Goal: Task Accomplishment & Management: Manage account settings

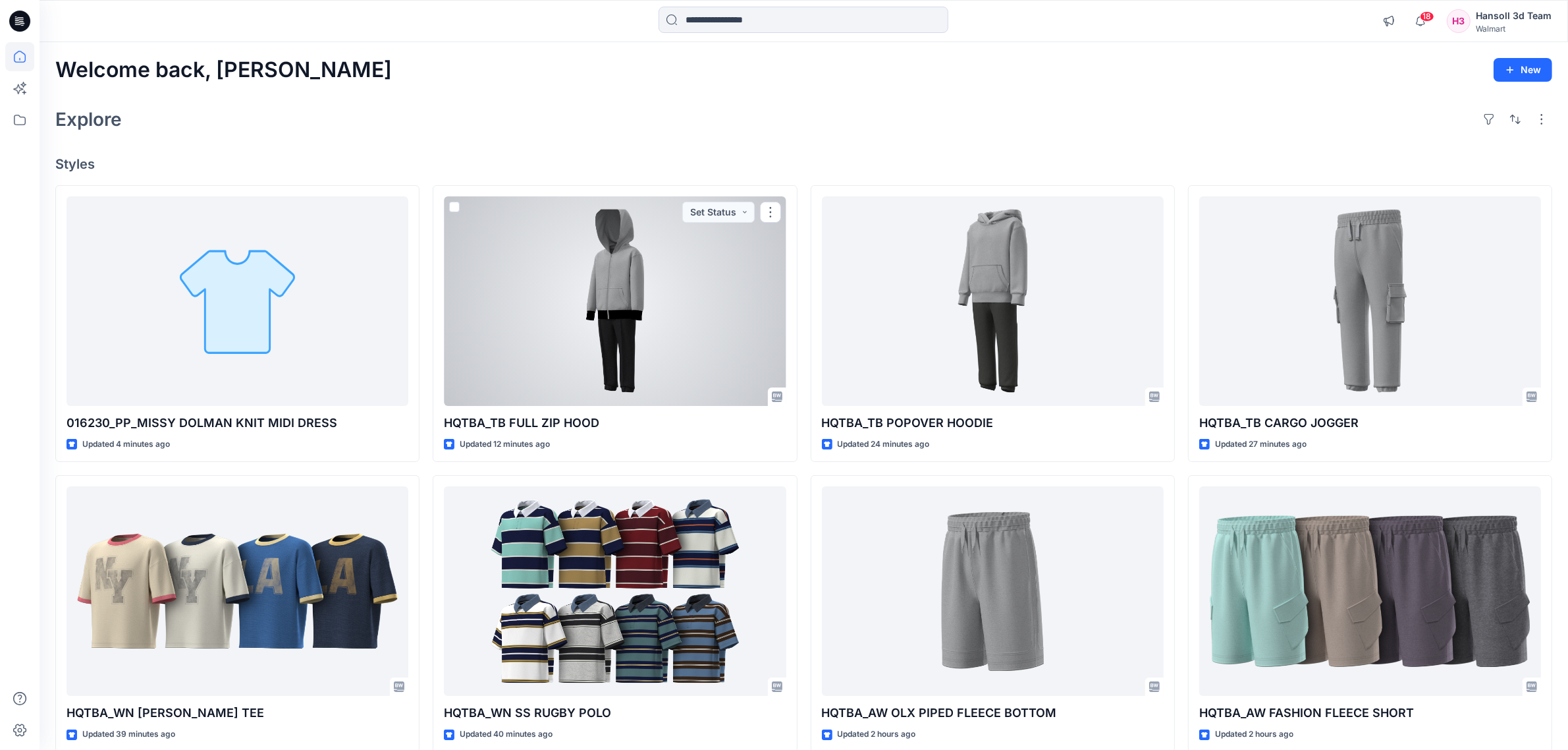
drag, startPoint x: 673, startPoint y: 308, endPoint x: 683, endPoint y: 304, distance: 10.8
click at [673, 308] on div at bounding box center [615, 301] width 342 height 209
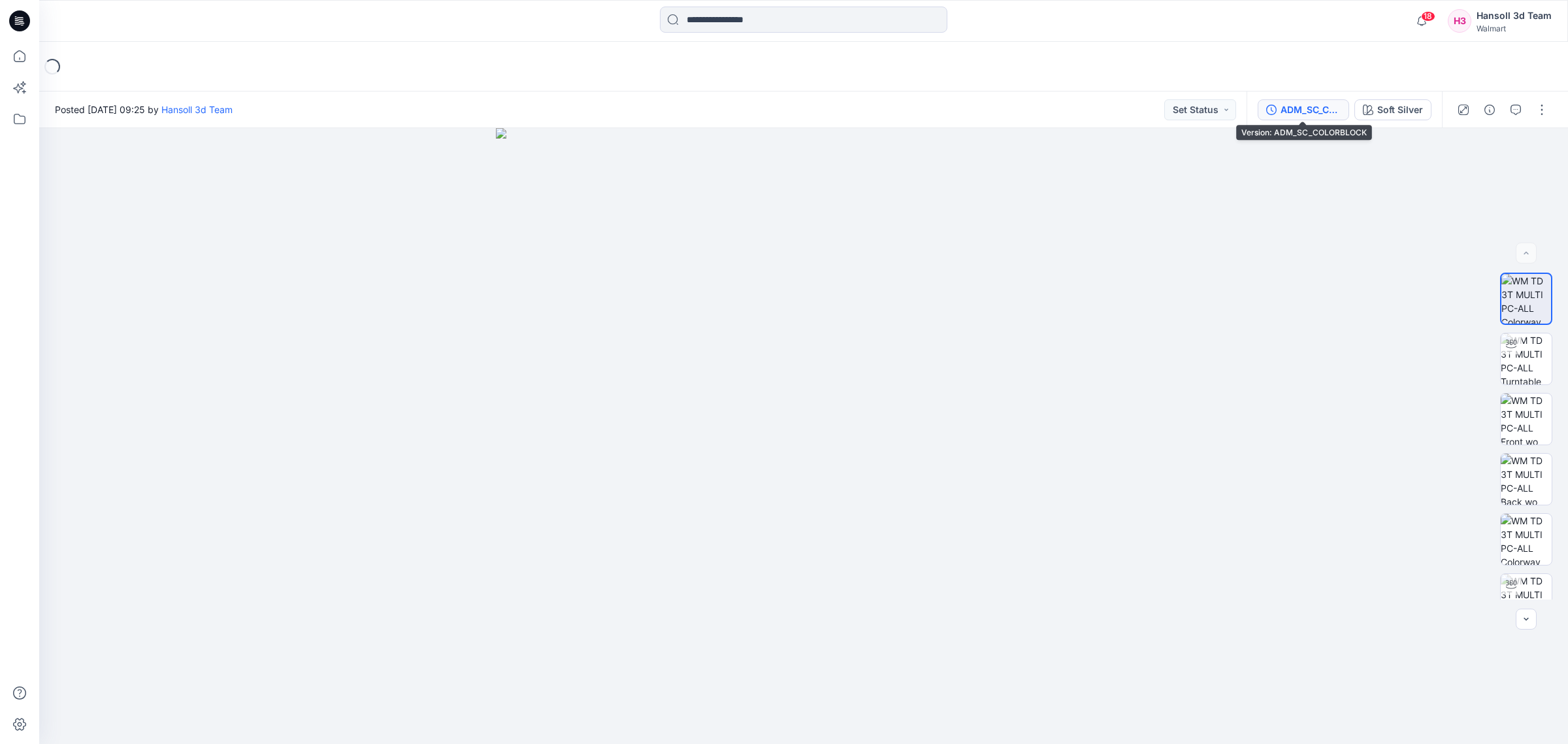
click at [1307, 109] on div "ADM_SC_COLORBLOCK" at bounding box center [1311, 110] width 60 height 14
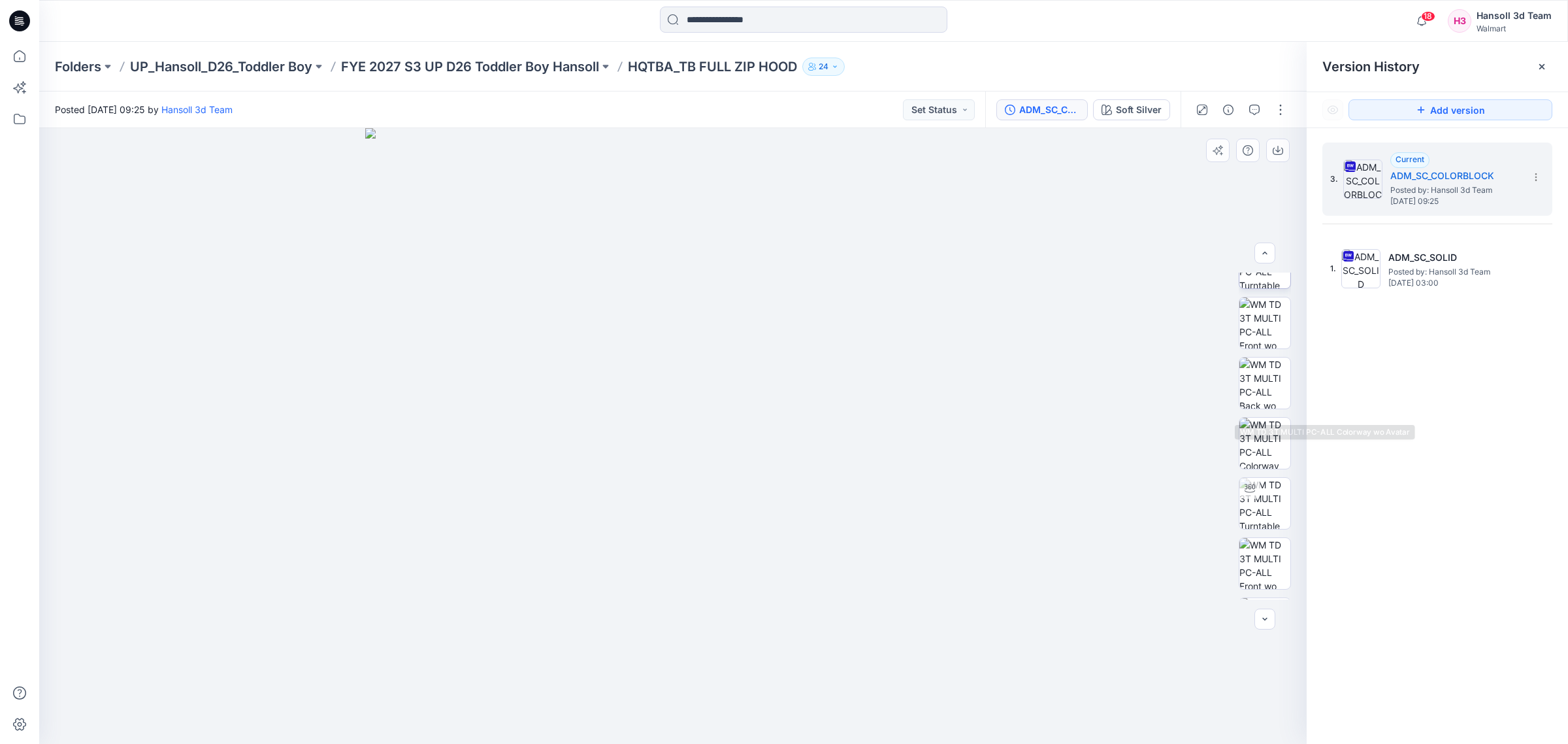
scroll to position [145, 0]
click at [1531, 170] on section at bounding box center [1536, 176] width 21 height 21
drag, startPoint x: 1412, startPoint y: 320, endPoint x: 1337, endPoint y: 168, distance: 169.5
click at [1411, 320] on div "3. Current ADM_SC_COLORBLOCK Posted by: Hansoll 3d Team Tuesday, September 16, …" at bounding box center [1437, 445] width 261 height 635
click at [1288, 106] on button "button" at bounding box center [1281, 110] width 21 height 21
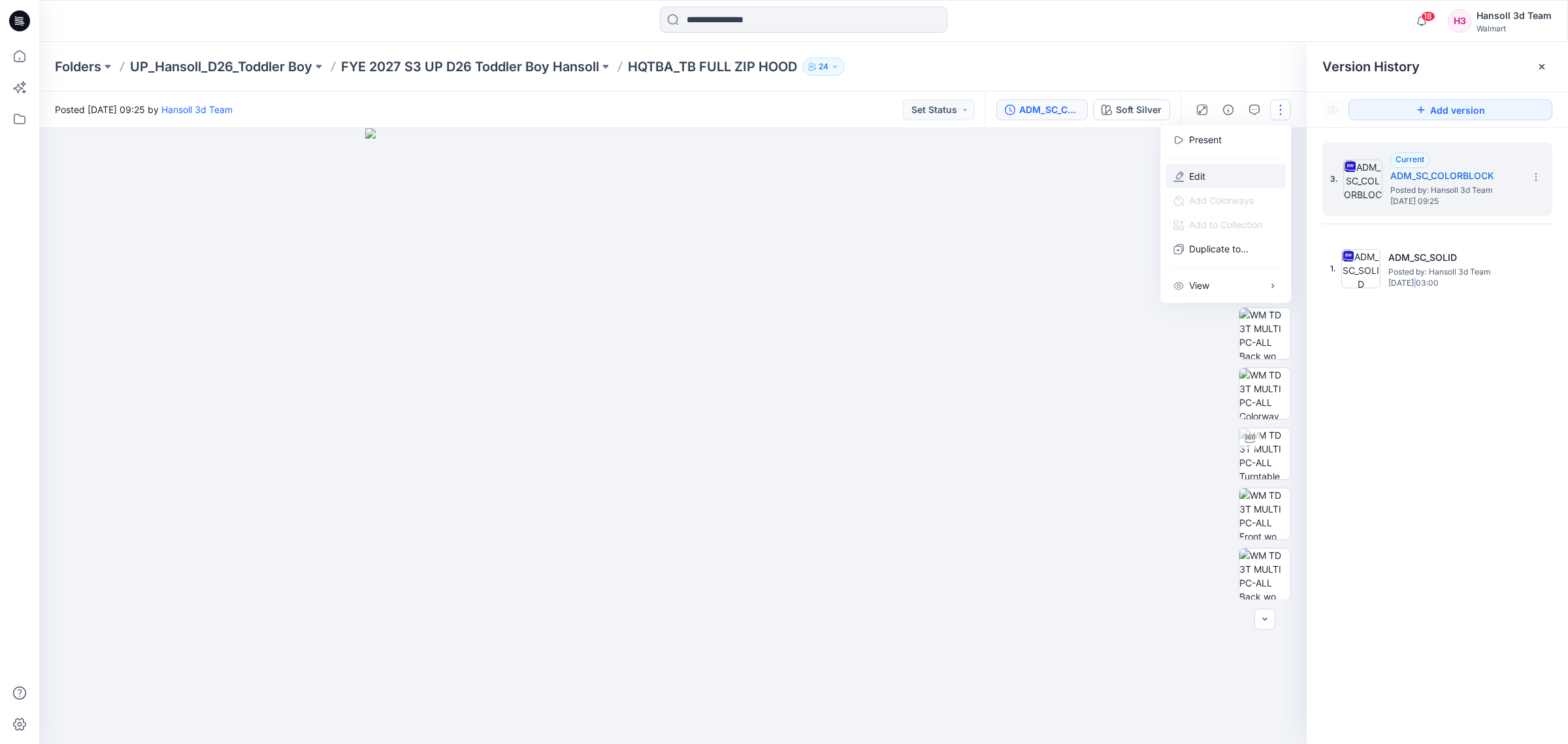
click at [1235, 178] on button "Edit" at bounding box center [1226, 176] width 121 height 24
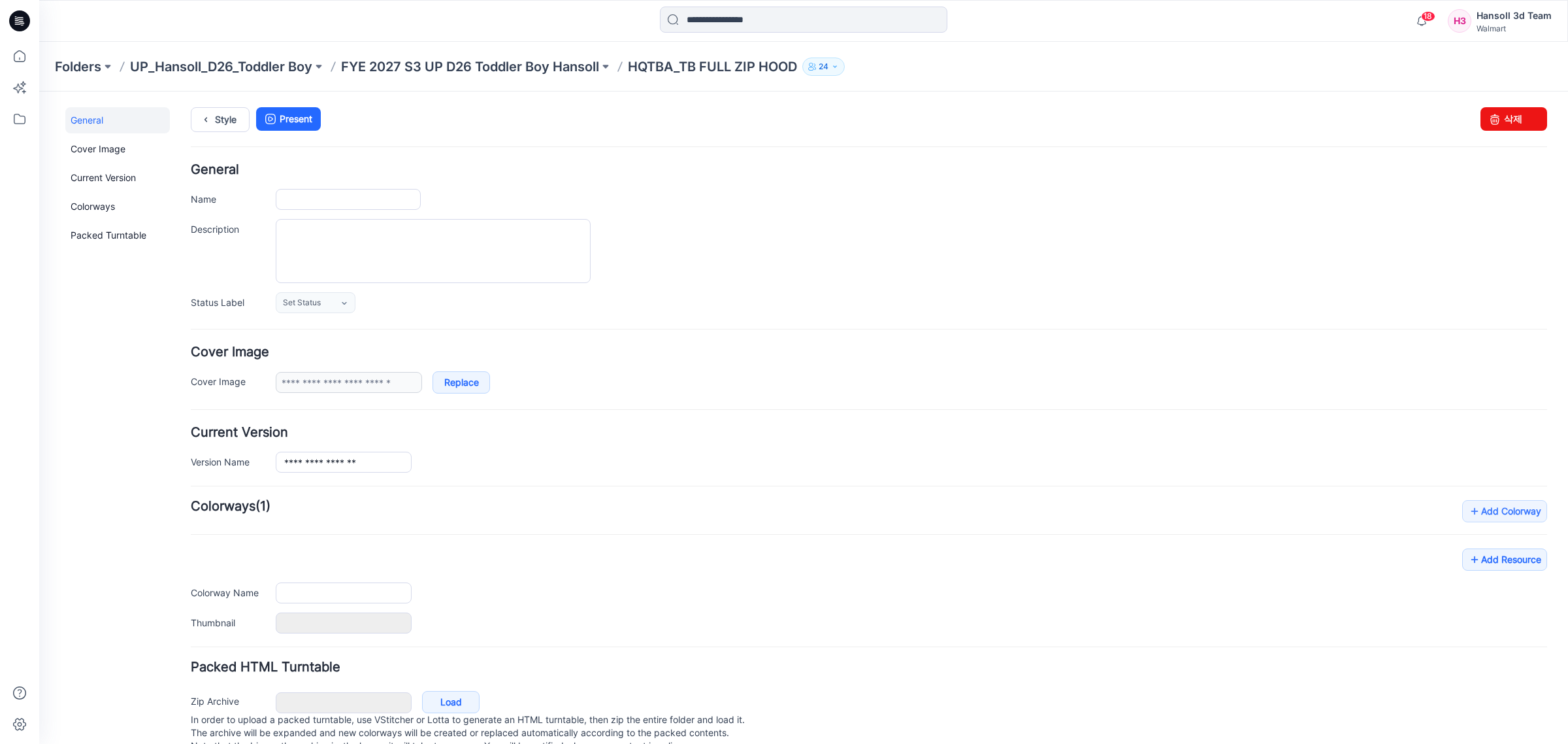
type input "**********"
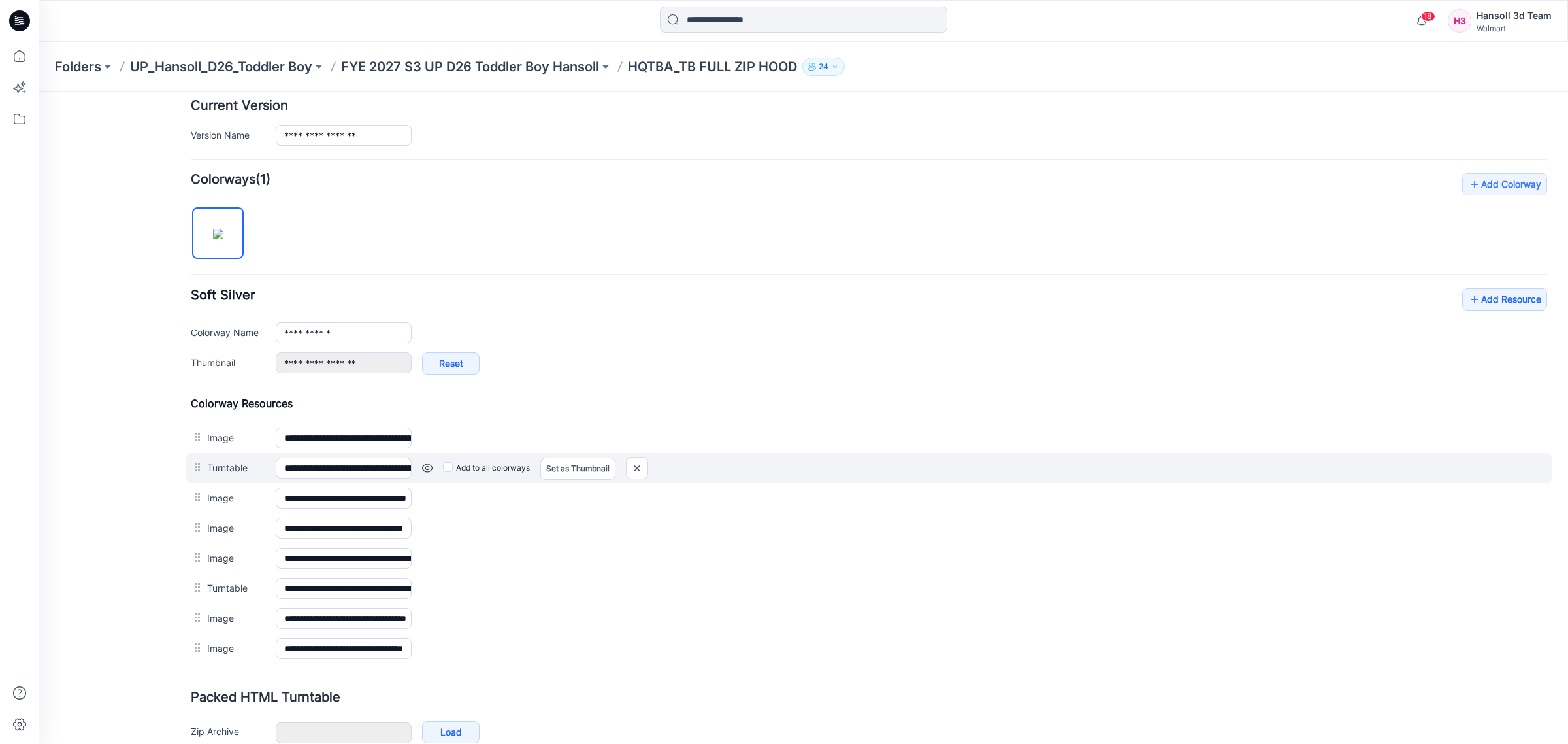
scroll to position [402, 0]
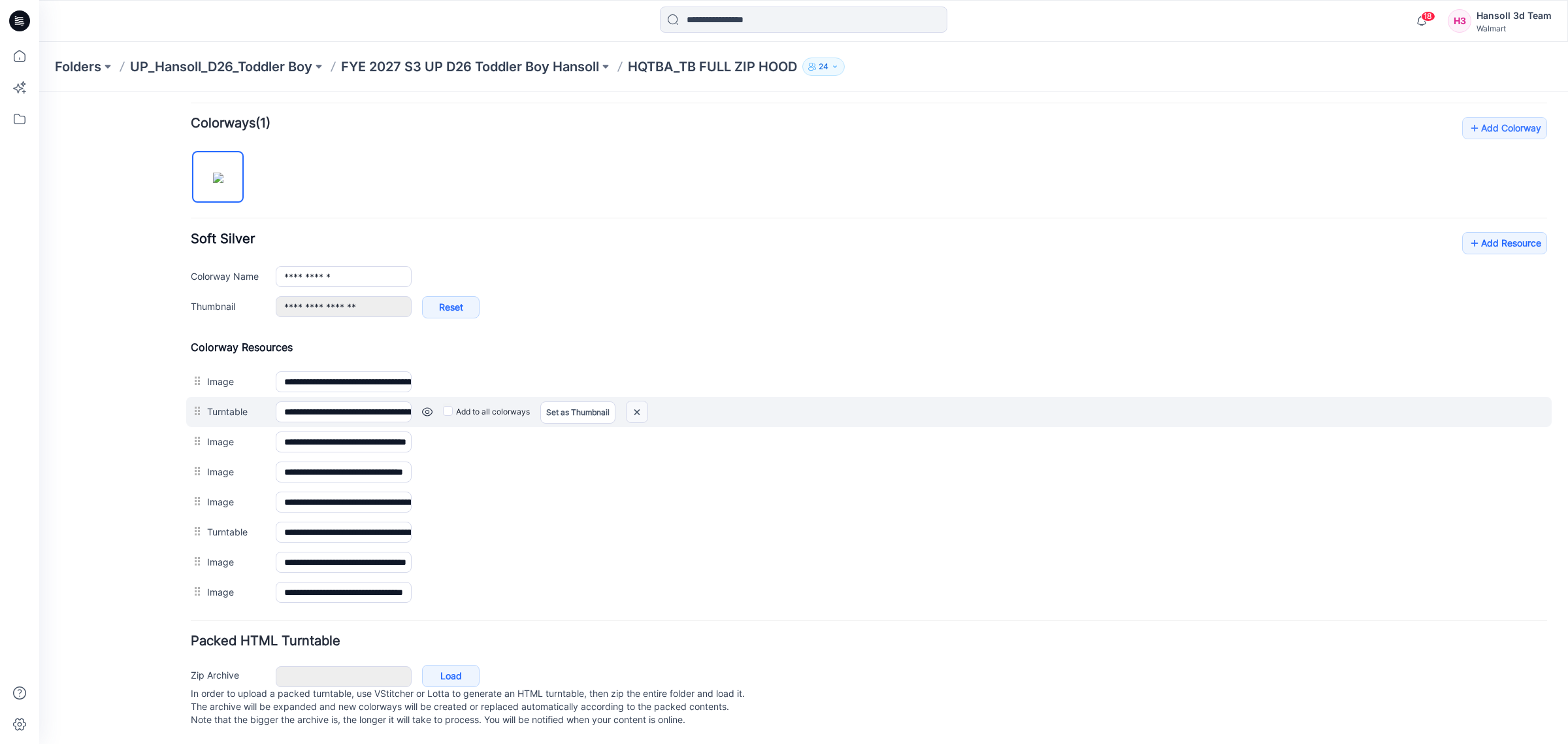
click at [638, 402] on img at bounding box center [637, 412] width 21 height 21
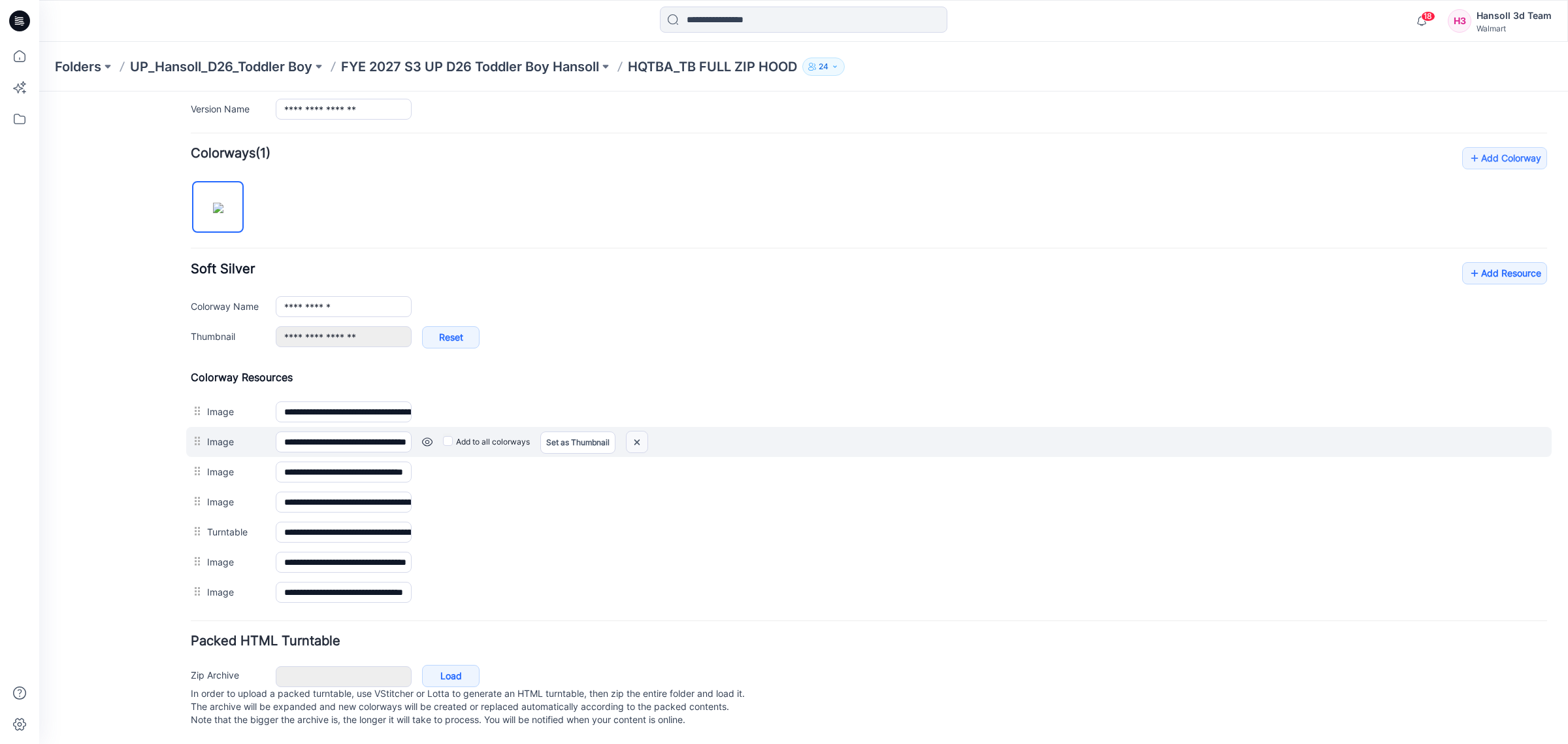
click at [640, 432] on img at bounding box center [637, 442] width 21 height 21
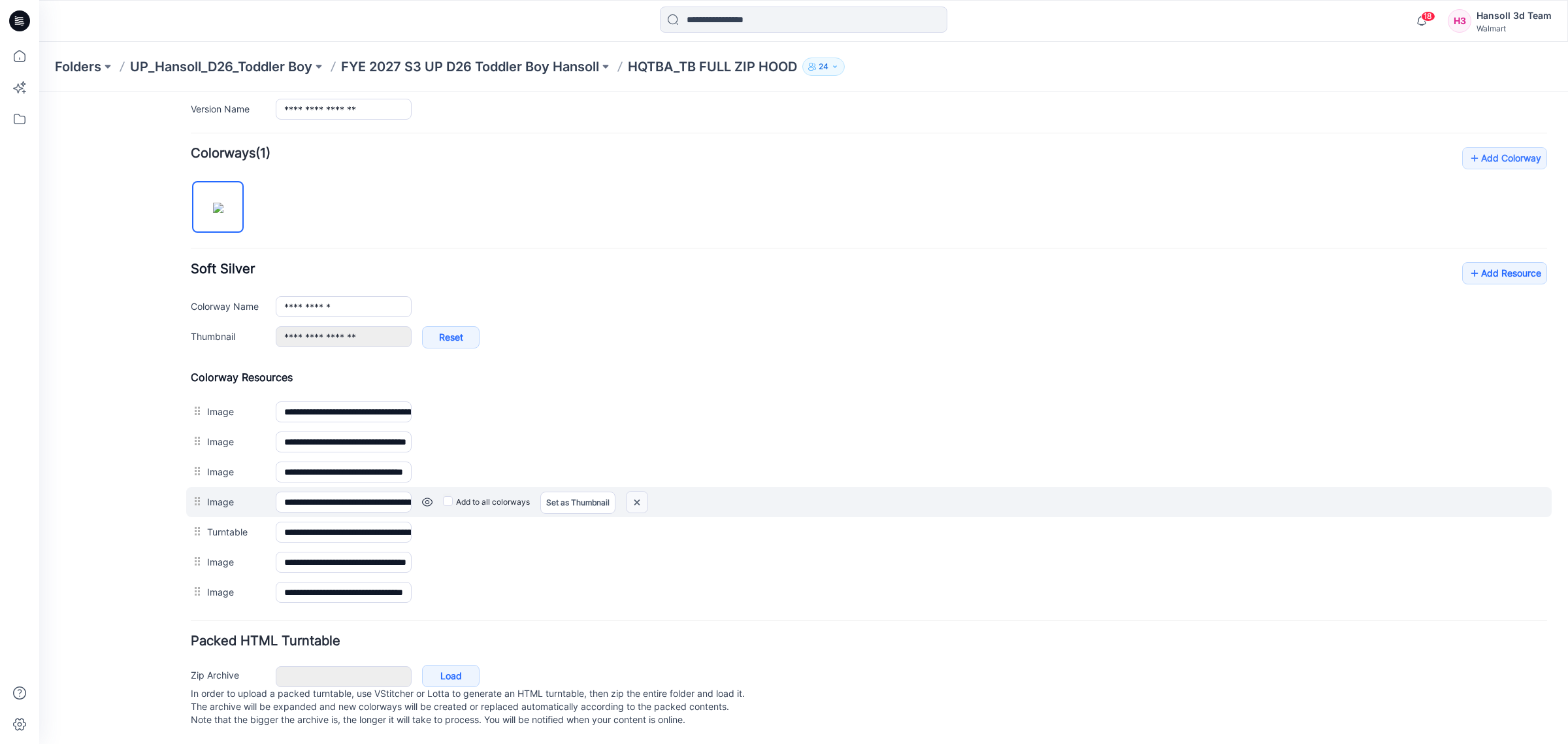
scroll to position [341, 0]
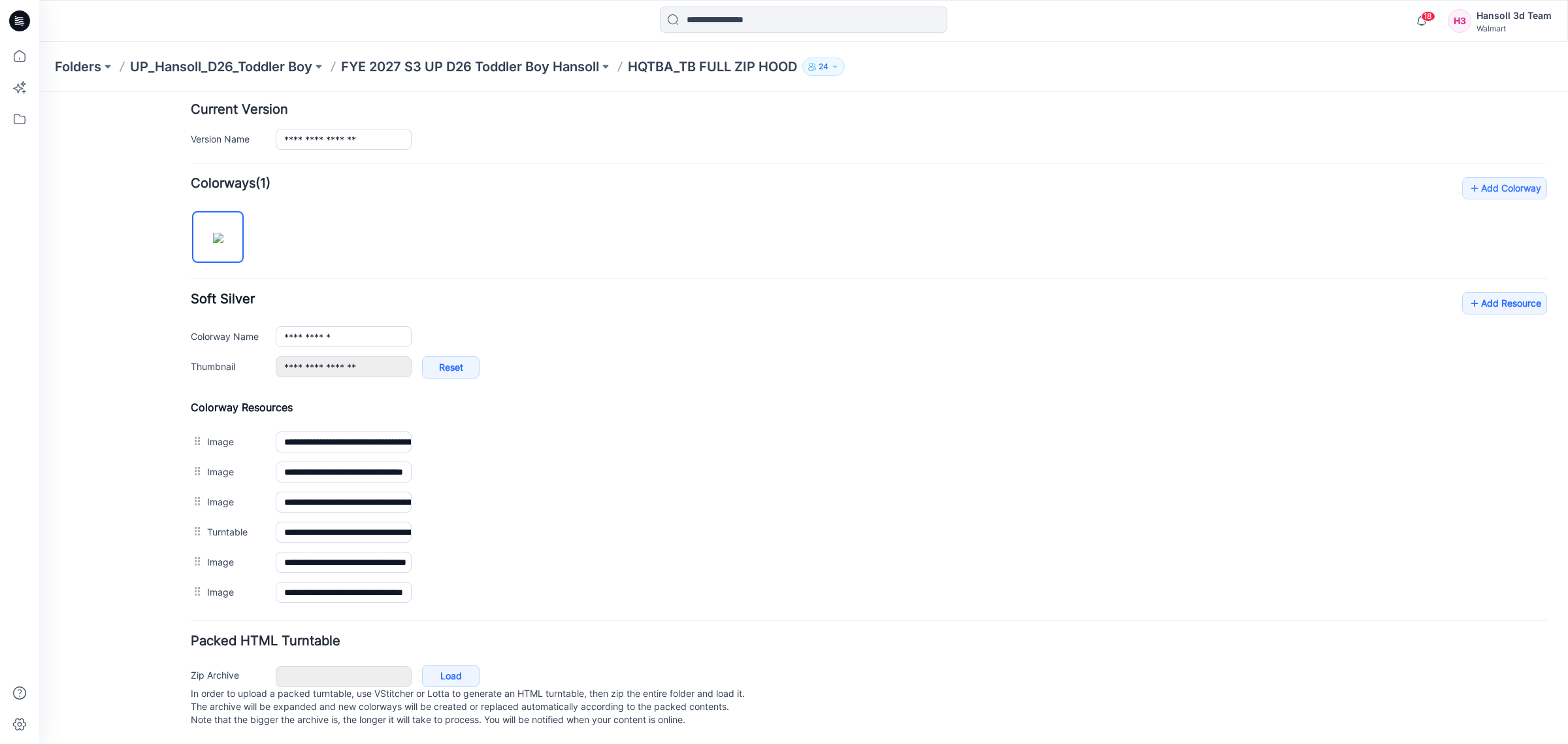
click at [39, 91] on img at bounding box center [39, 91] width 0 height 0
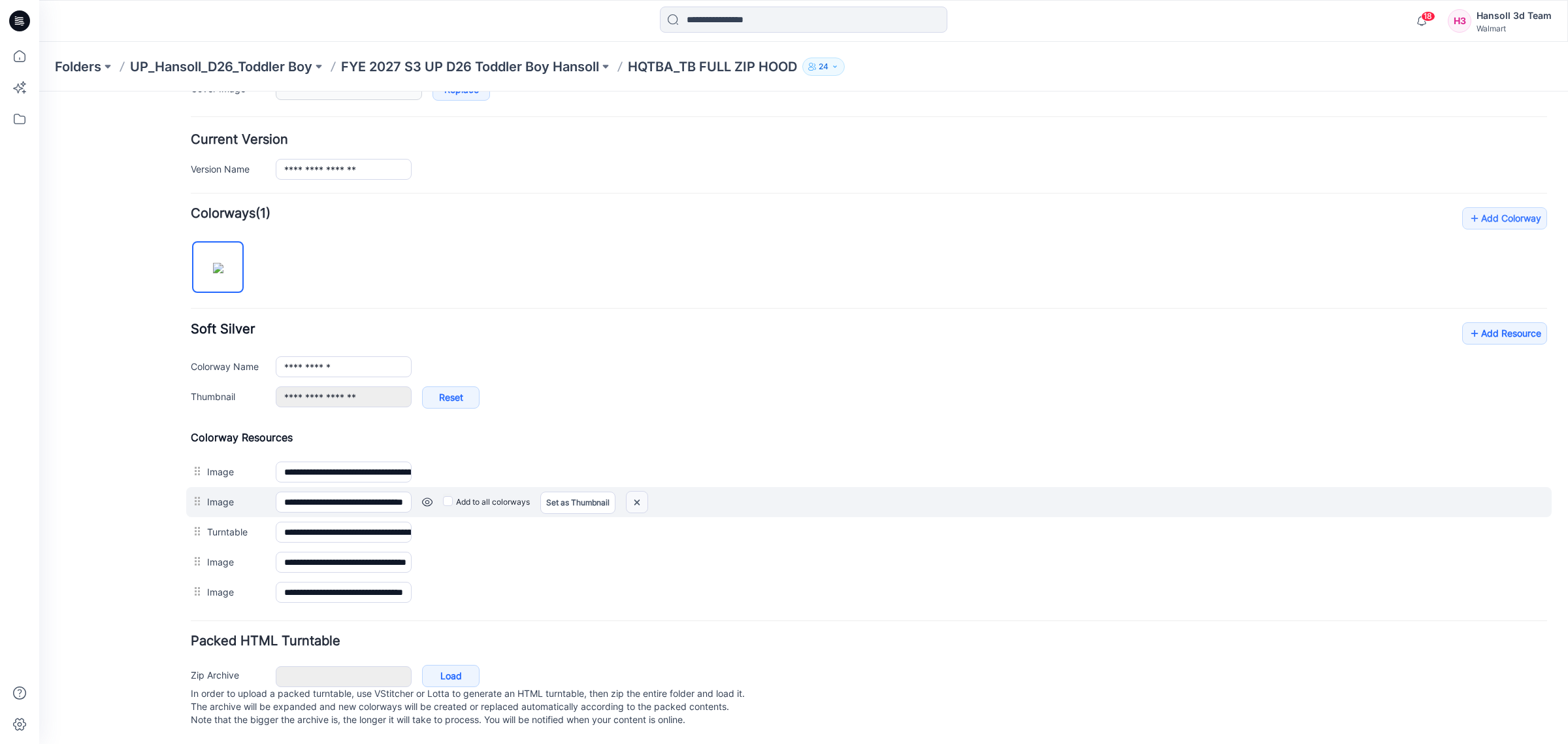
scroll to position [297, 0]
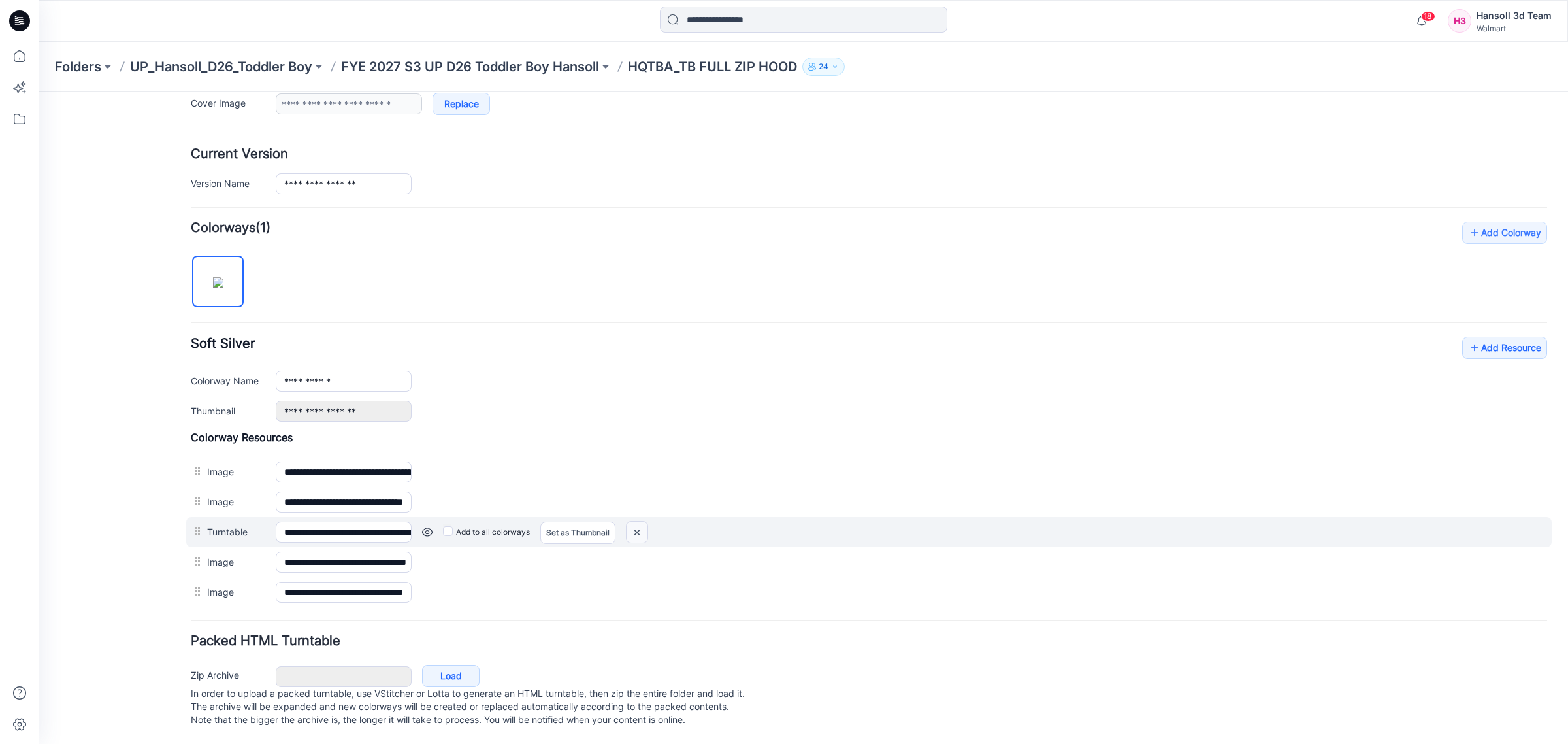
click at [634, 521] on img at bounding box center [637, 532] width 21 height 21
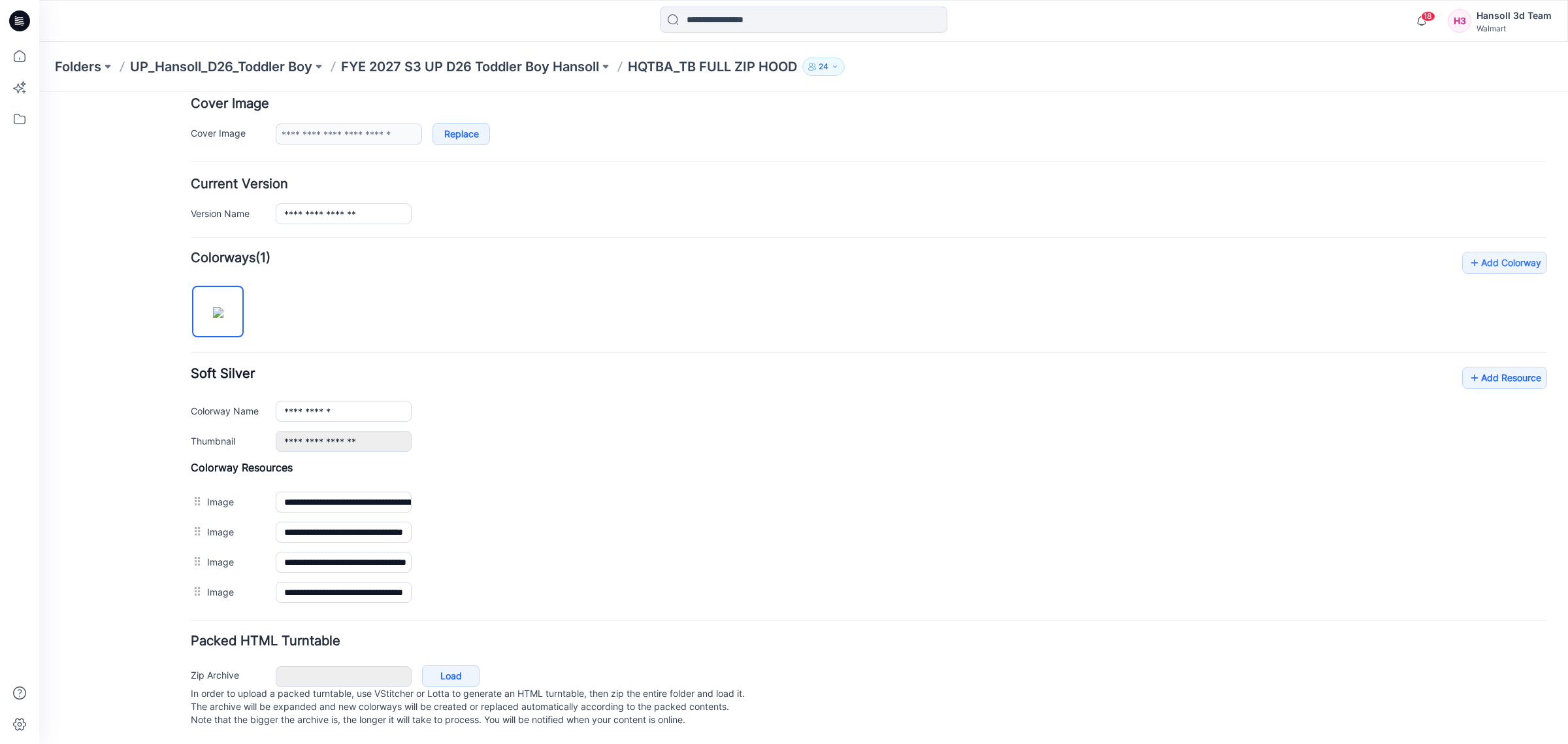
scroll to position [266, 0]
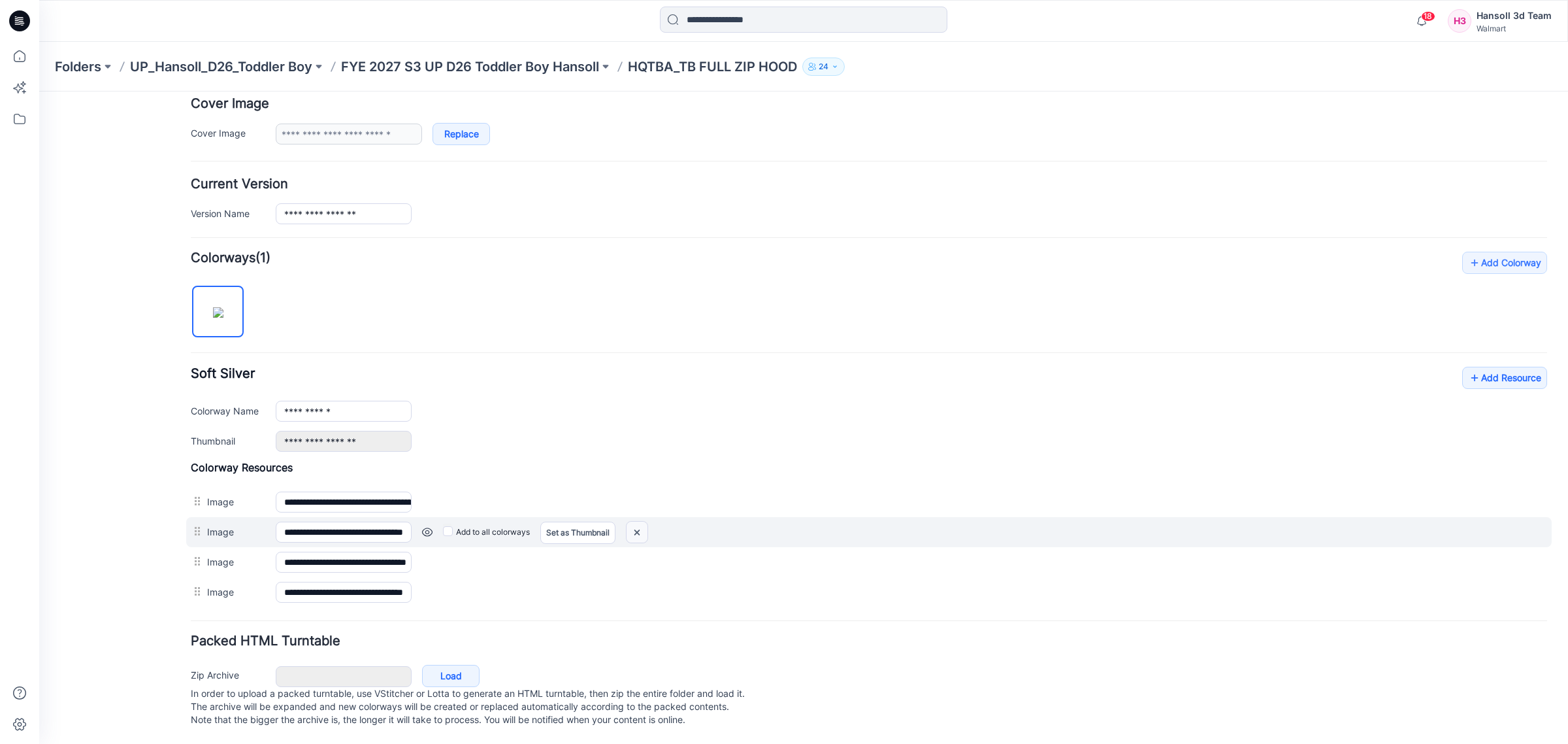
click at [641, 521] on img at bounding box center [637, 532] width 21 height 21
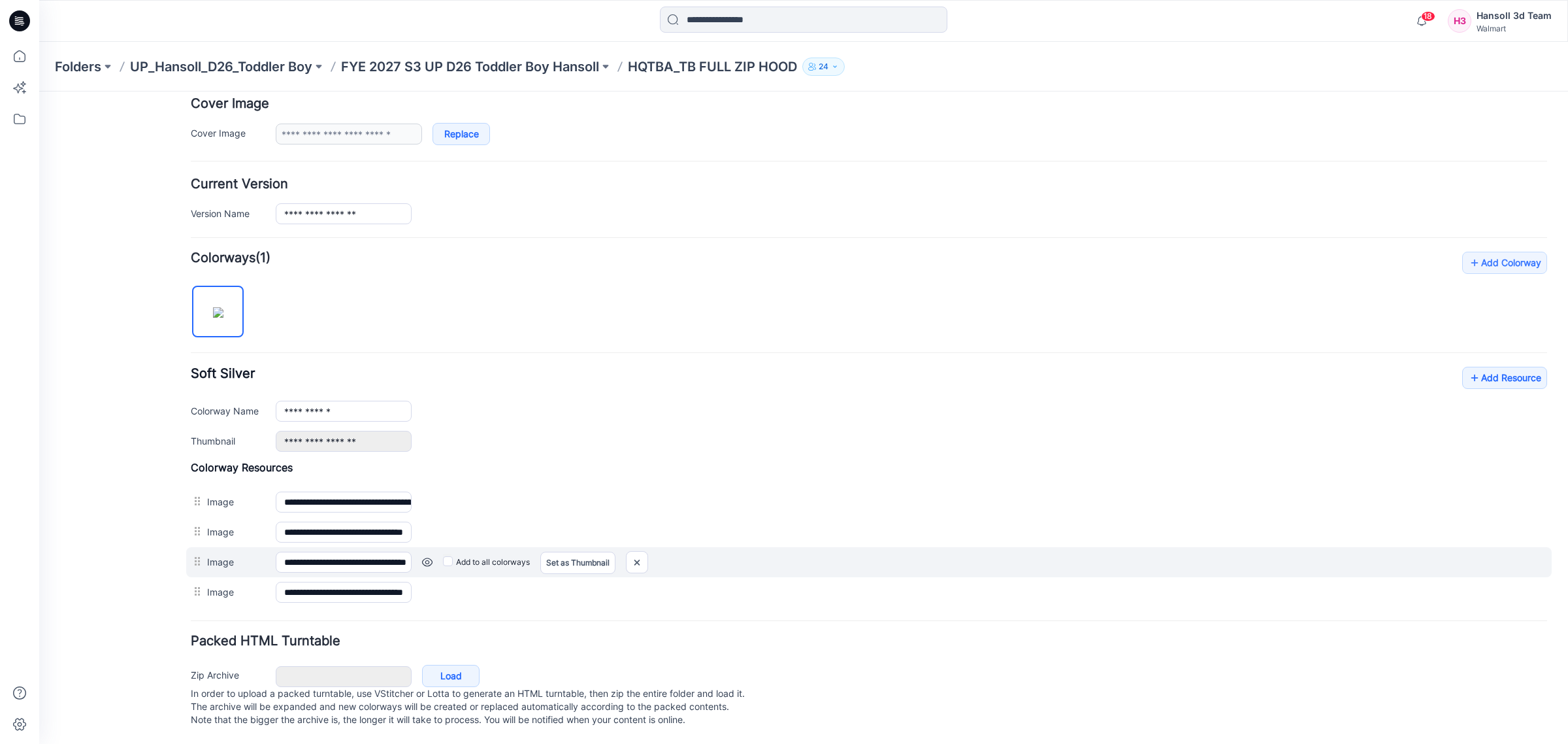
scroll to position [236, 0]
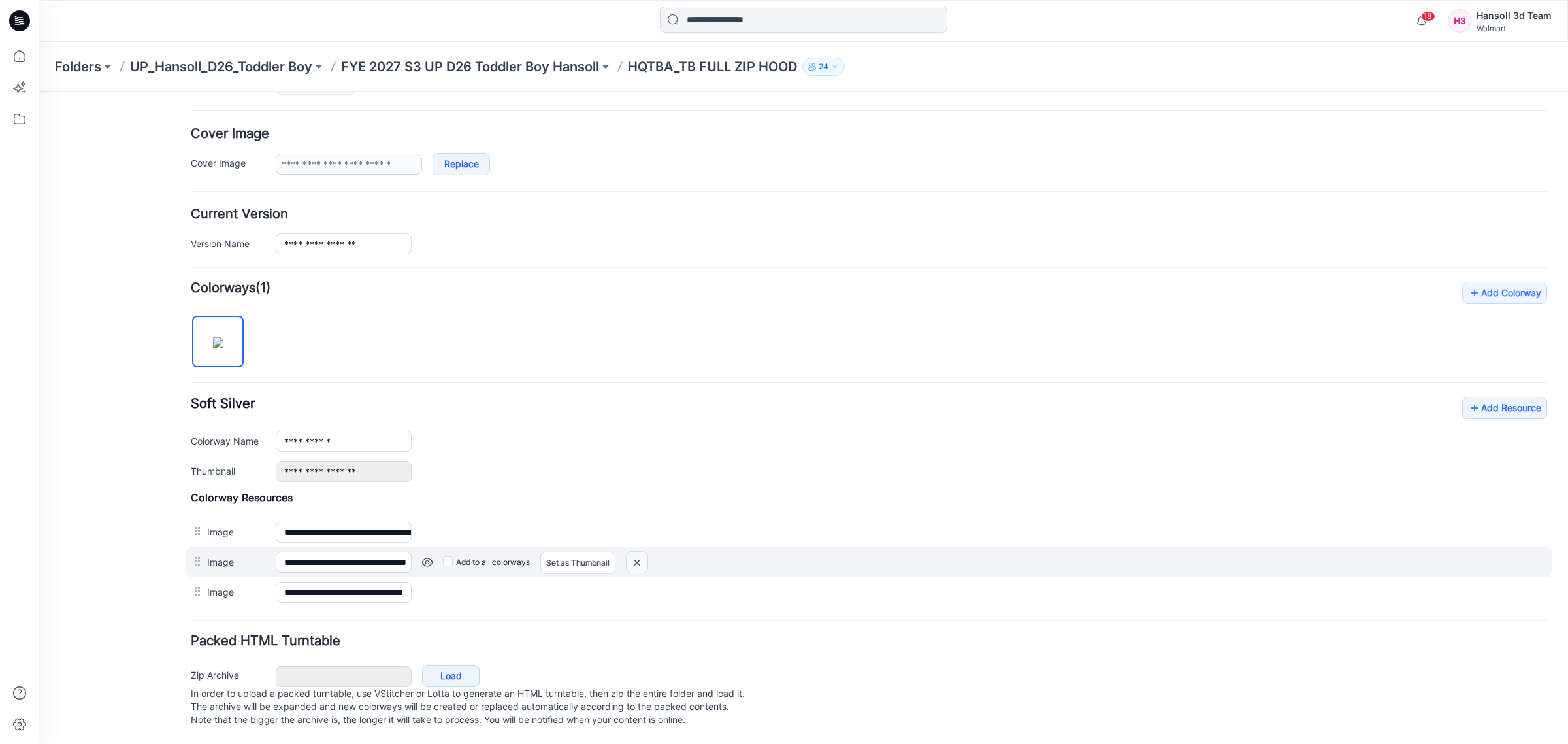
click at [639, 556] on img at bounding box center [637, 562] width 21 height 21
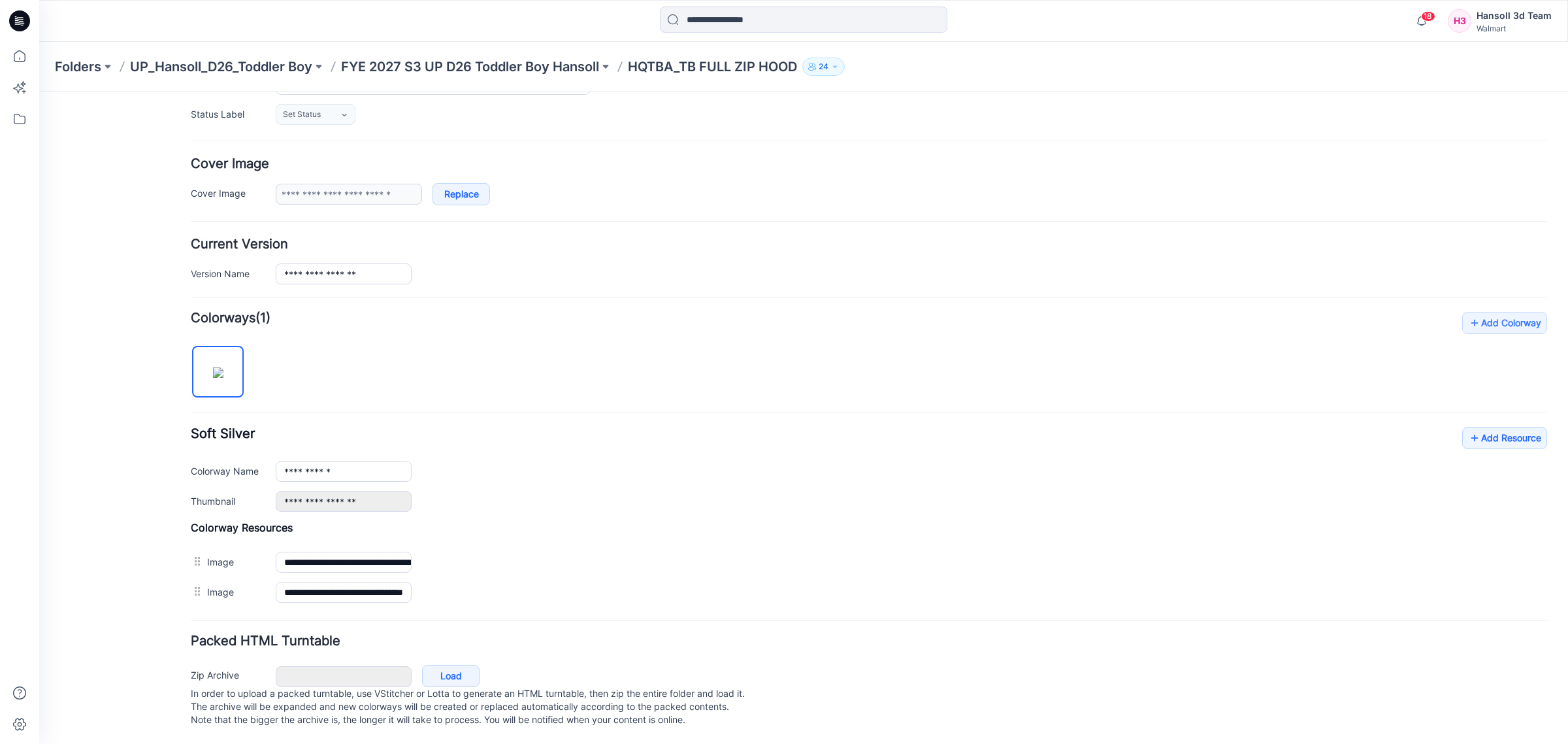
scroll to position [206, 0]
click at [39, 91] on img at bounding box center [39, 91] width 0 height 0
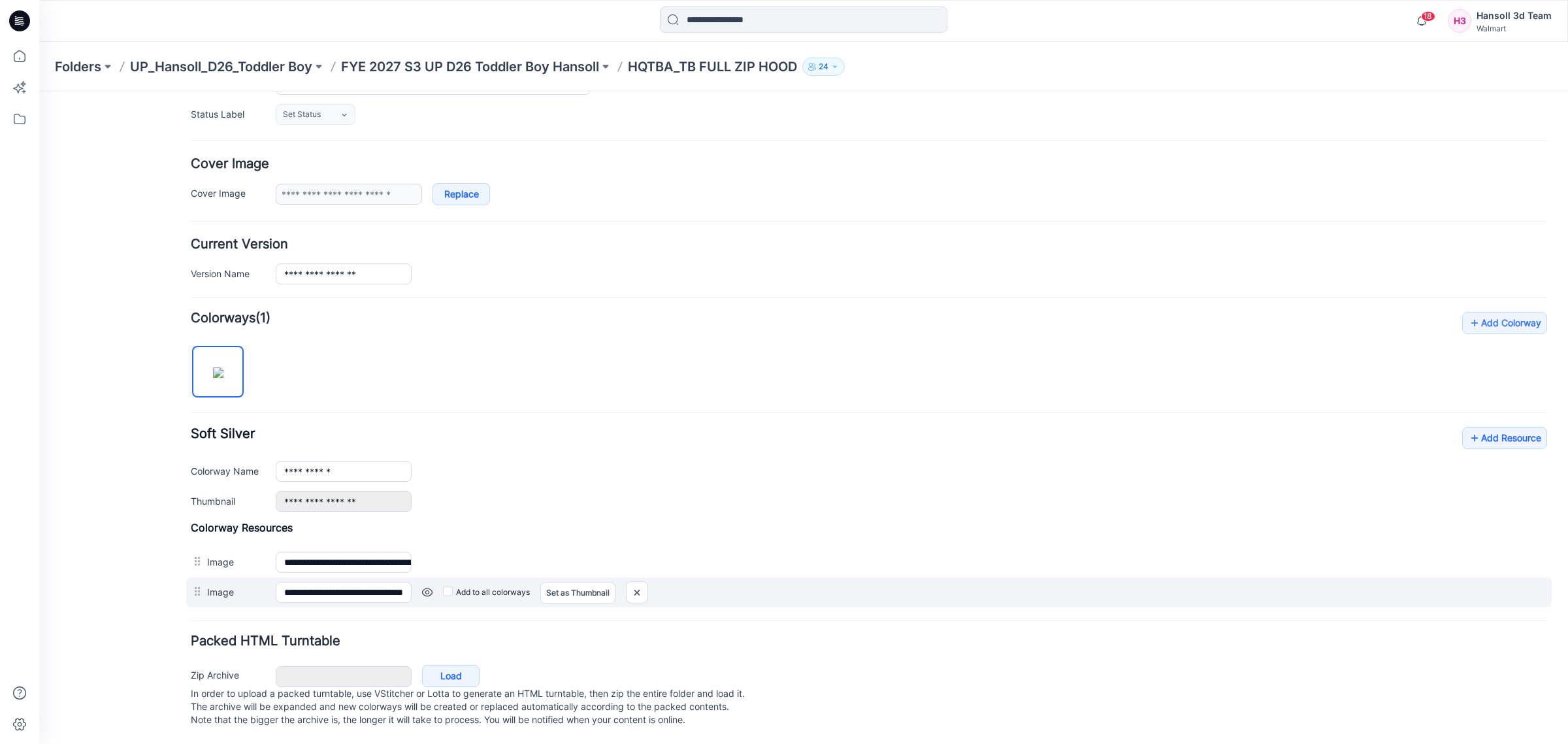
scroll to position [176, 0]
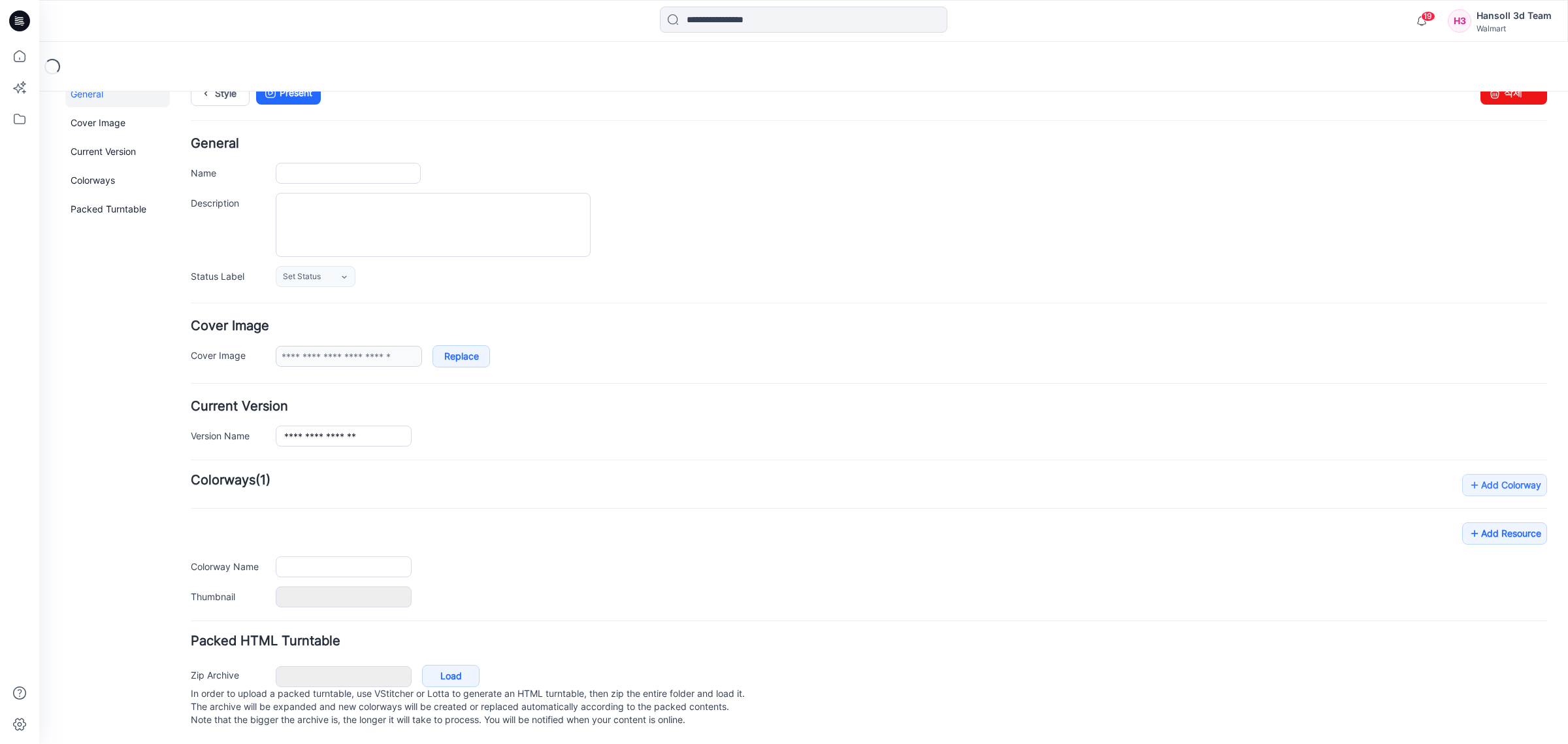
scroll to position [43, 0]
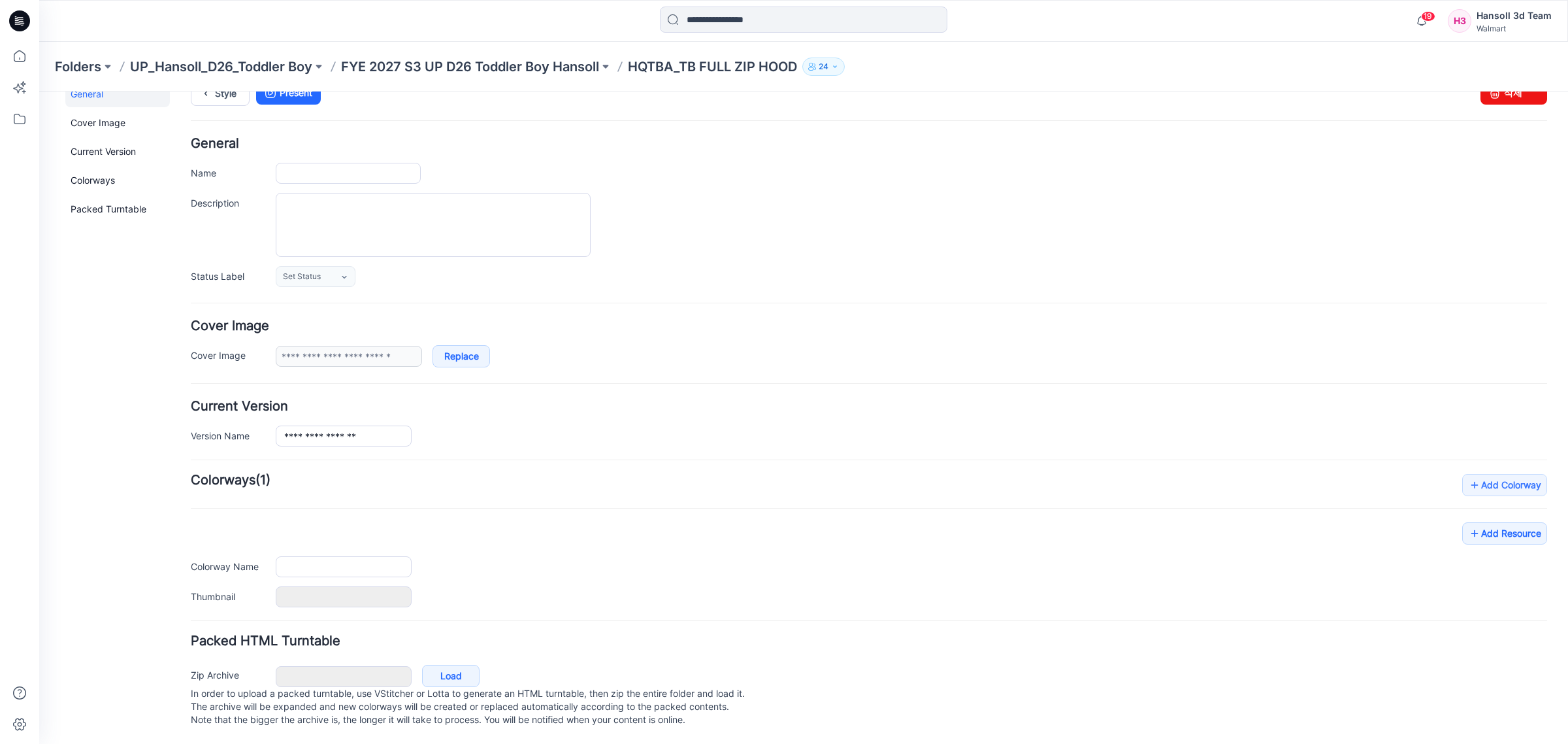
type input "**********"
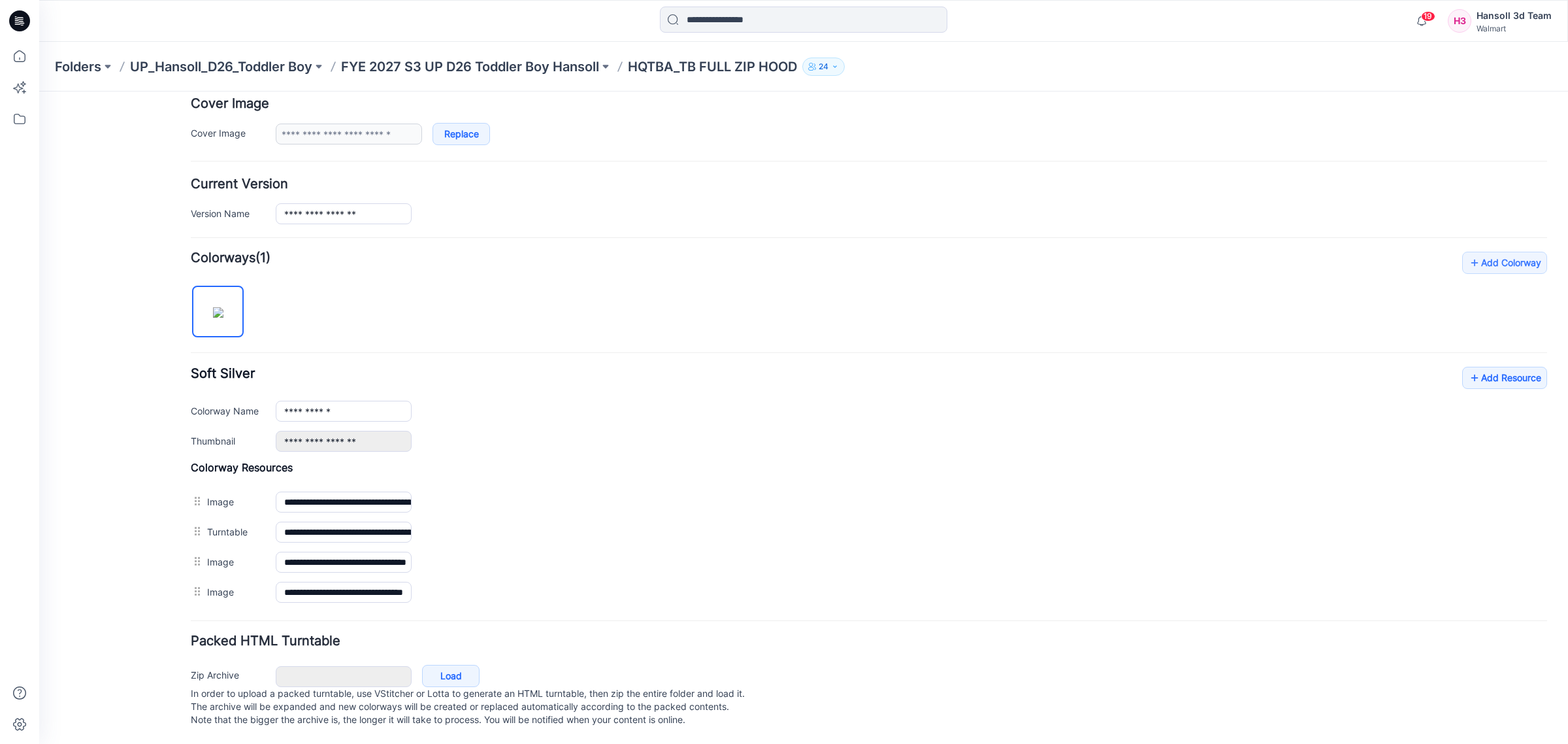
scroll to position [266, 0]
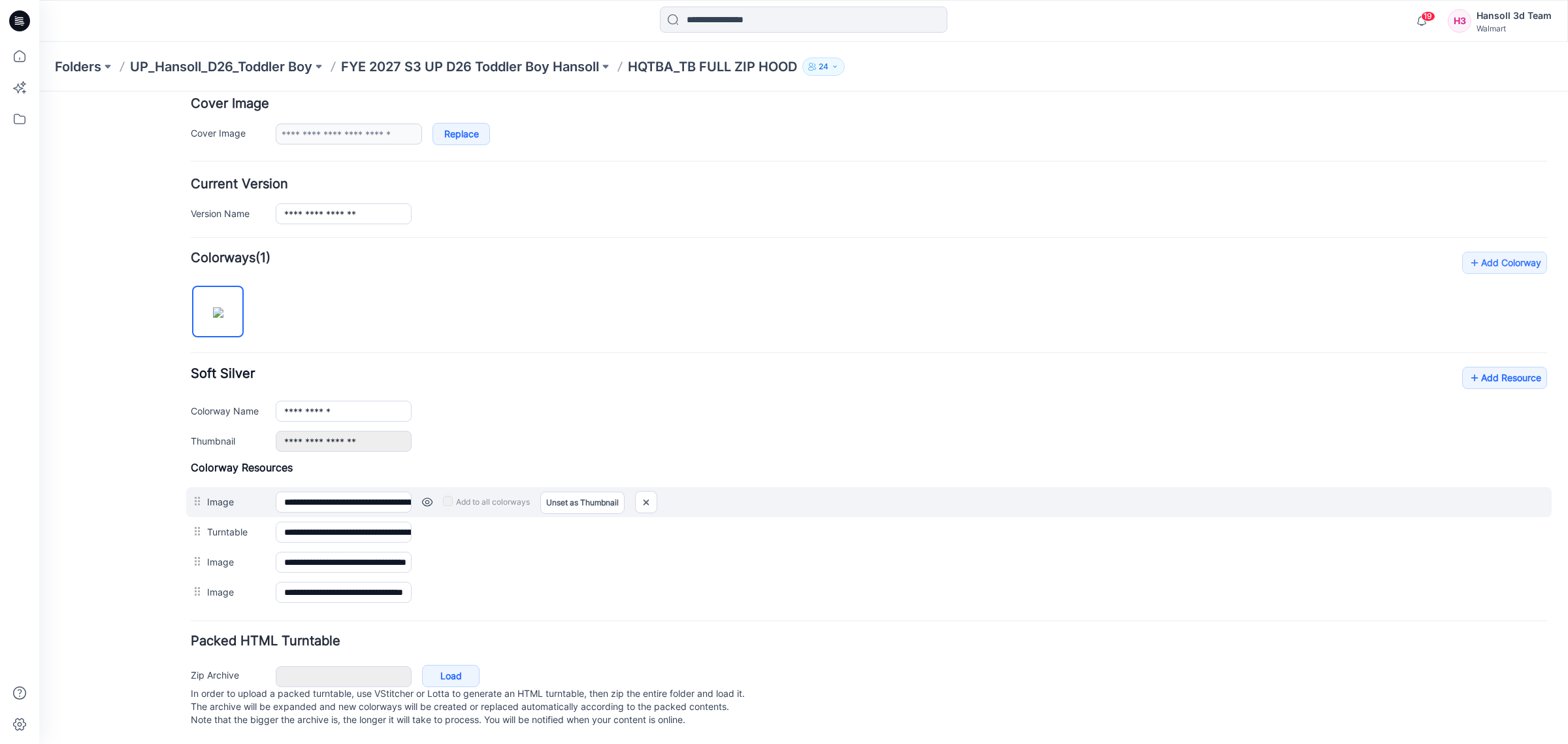
click at [425, 497] on link at bounding box center [427, 502] width 11 height 11
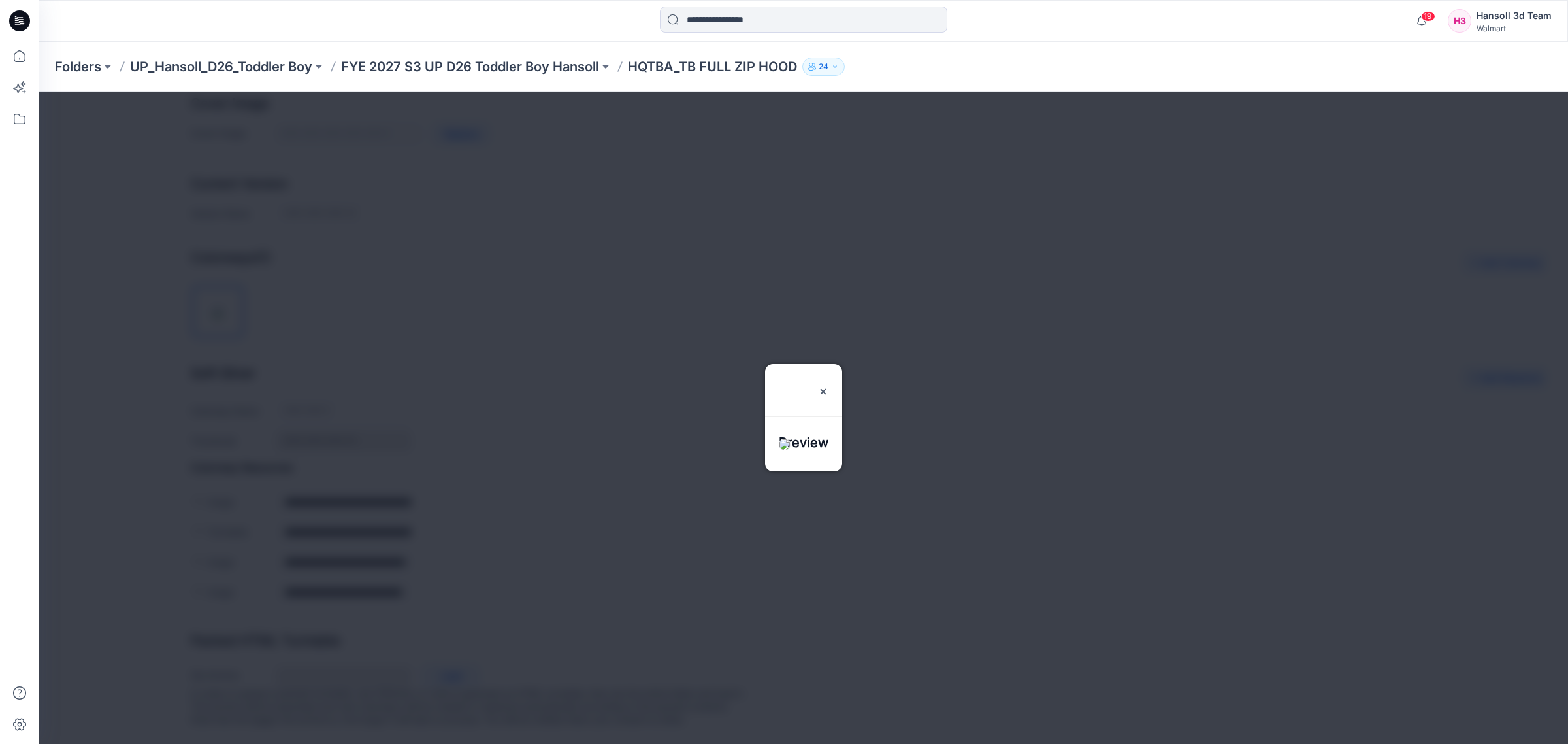
click at [842, 364] on div "Preview" at bounding box center [803, 382] width 77 height 36
click at [829, 387] on img at bounding box center [823, 392] width 11 height 11
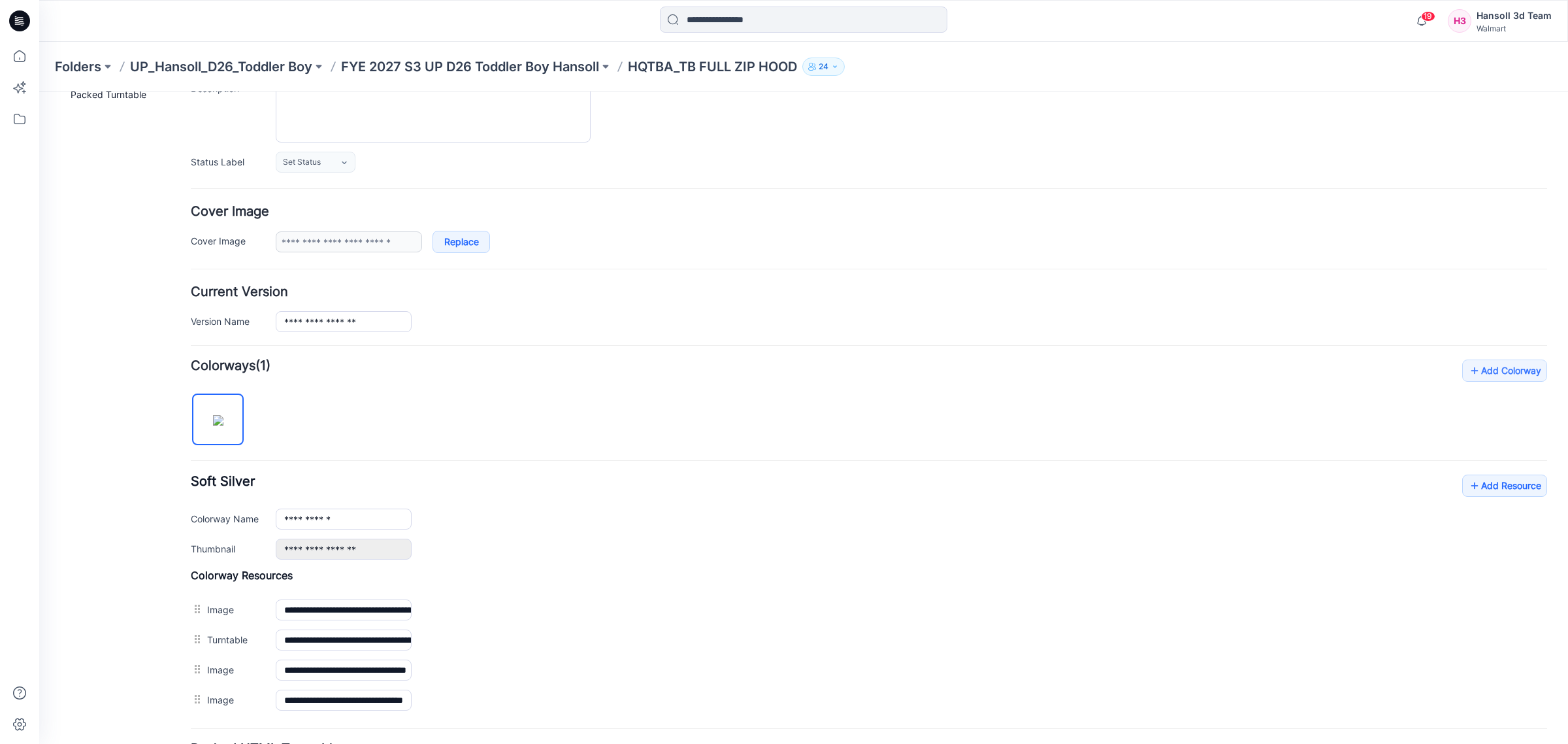
scroll to position [21, 0]
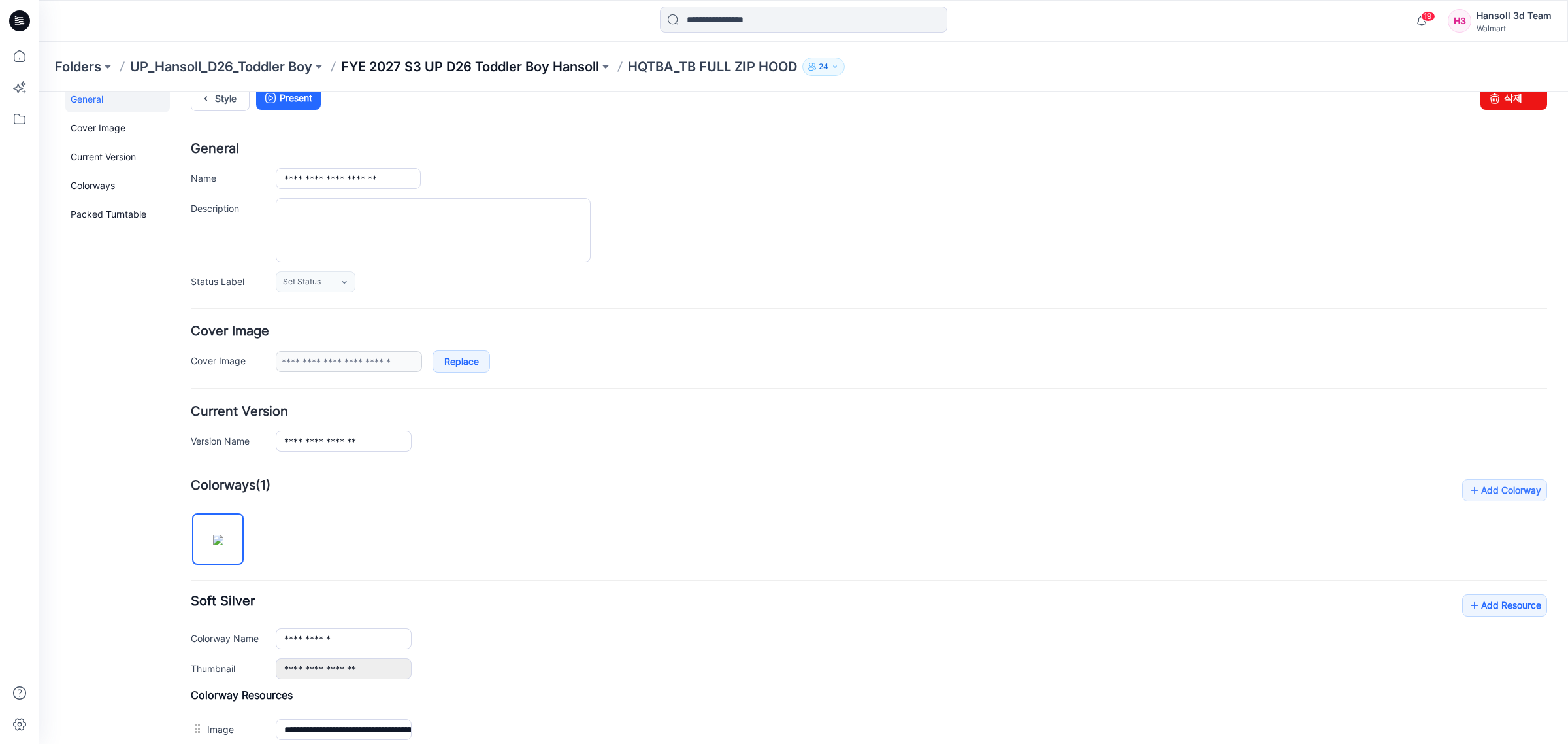
click at [422, 68] on p "FYE 2027 S3 UP D26 Toddler Boy Hansoll" at bounding box center [470, 67] width 258 height 19
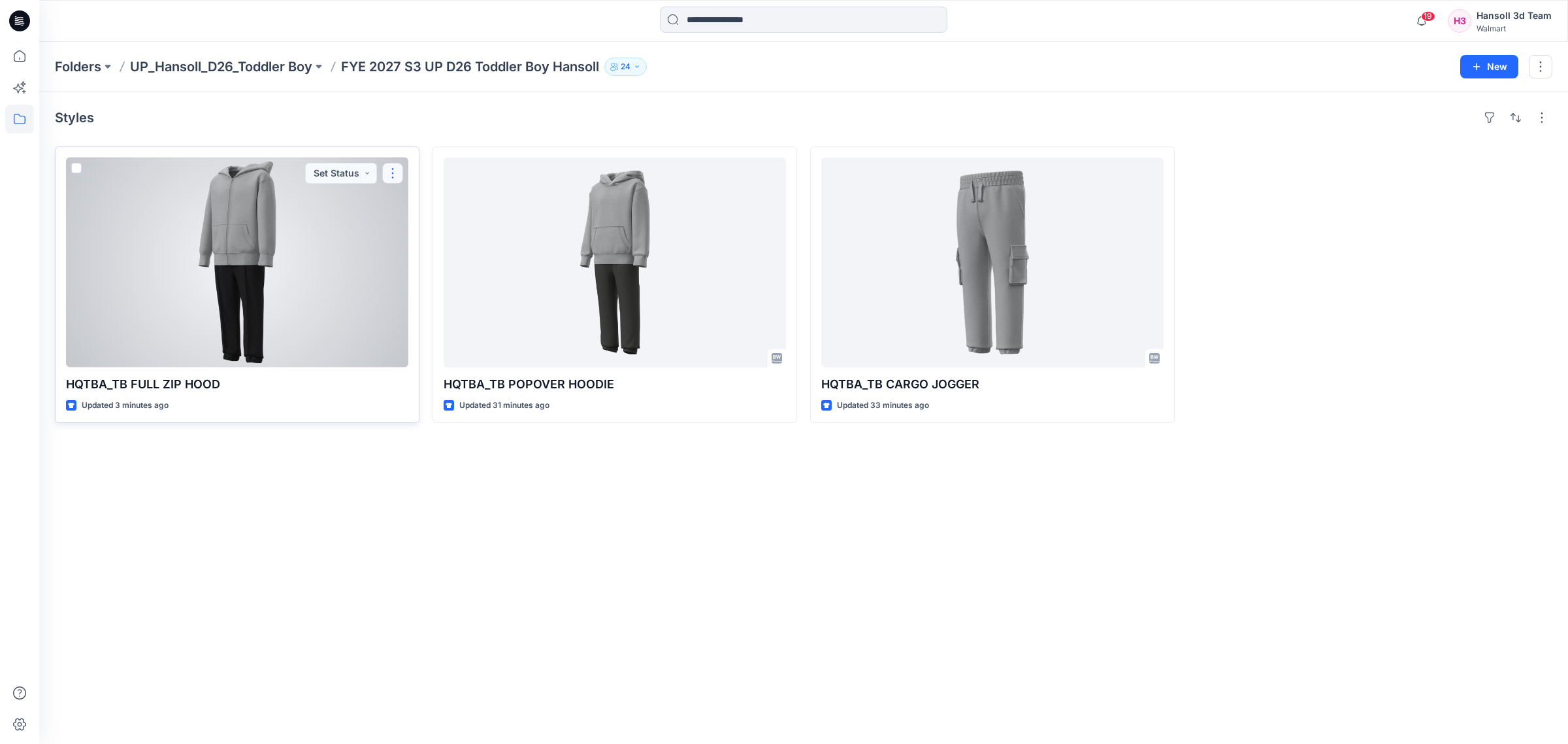
click at [387, 170] on button "button" at bounding box center [393, 174] width 21 height 21
click at [266, 226] on div at bounding box center [237, 262] width 342 height 210
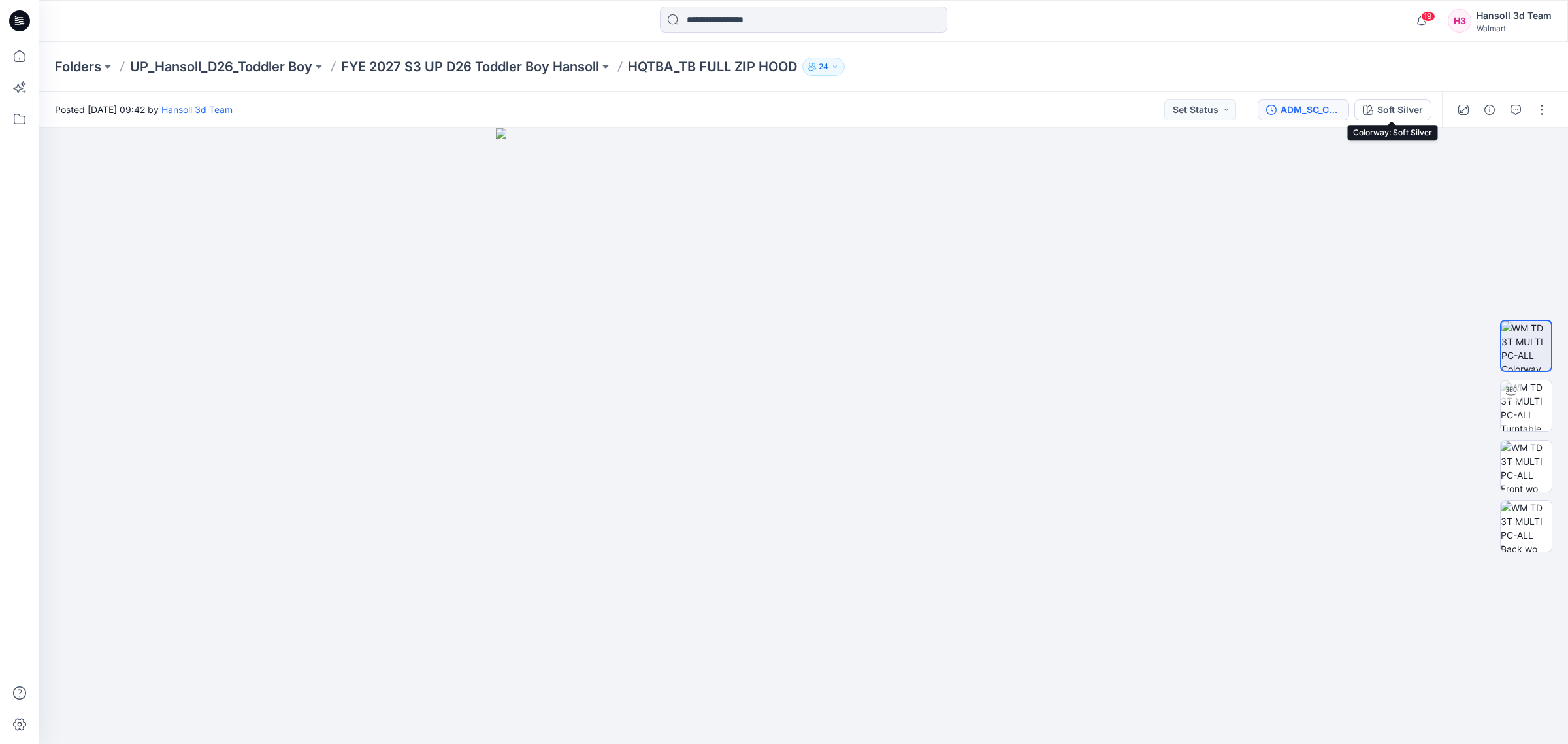
click at [1322, 103] on div "ADM_SC_COLORBLOCK" at bounding box center [1311, 110] width 60 height 14
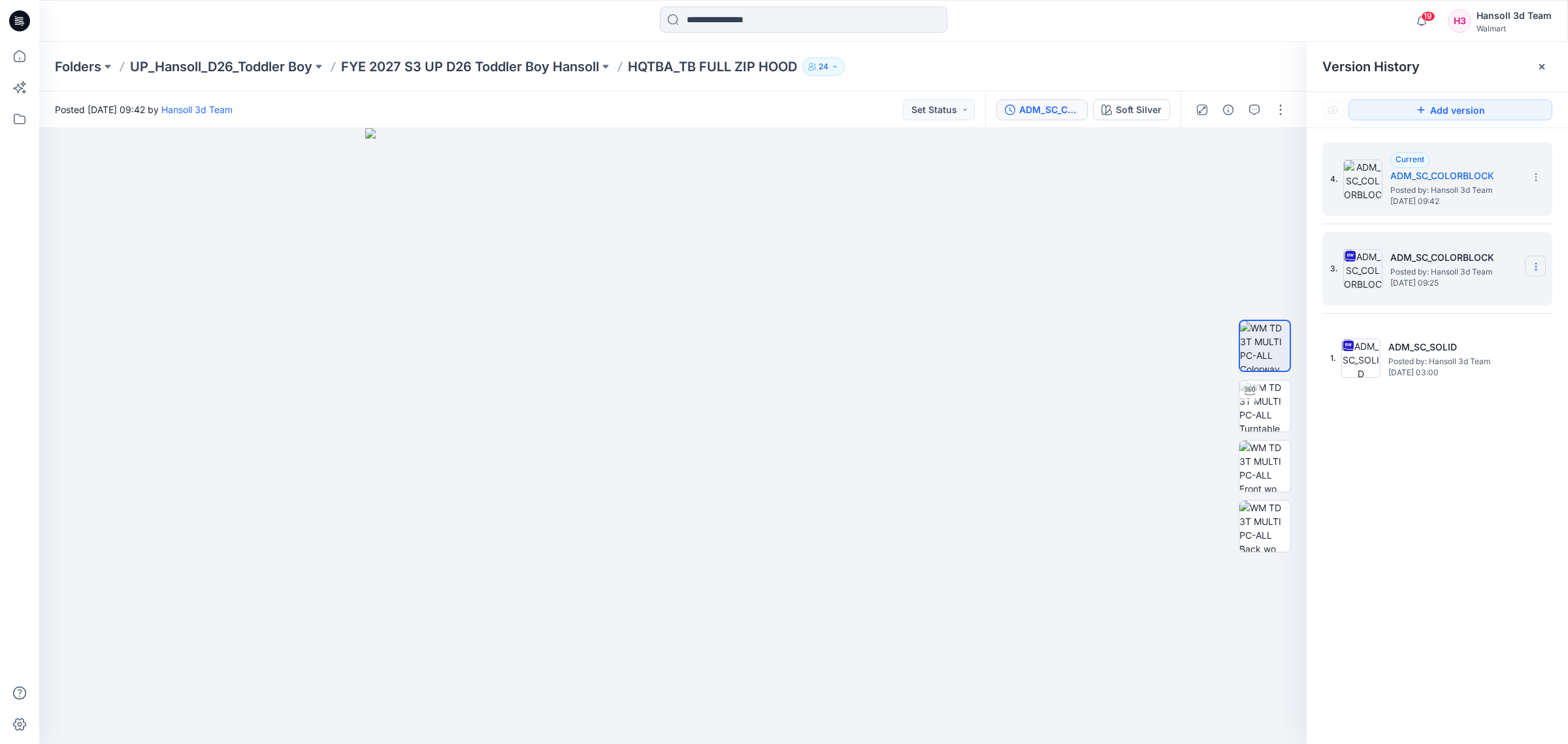
click at [1538, 267] on icon at bounding box center [1536, 267] width 11 height 11
click at [1469, 406] on span "Delete Version" at bounding box center [1446, 403] width 61 height 16
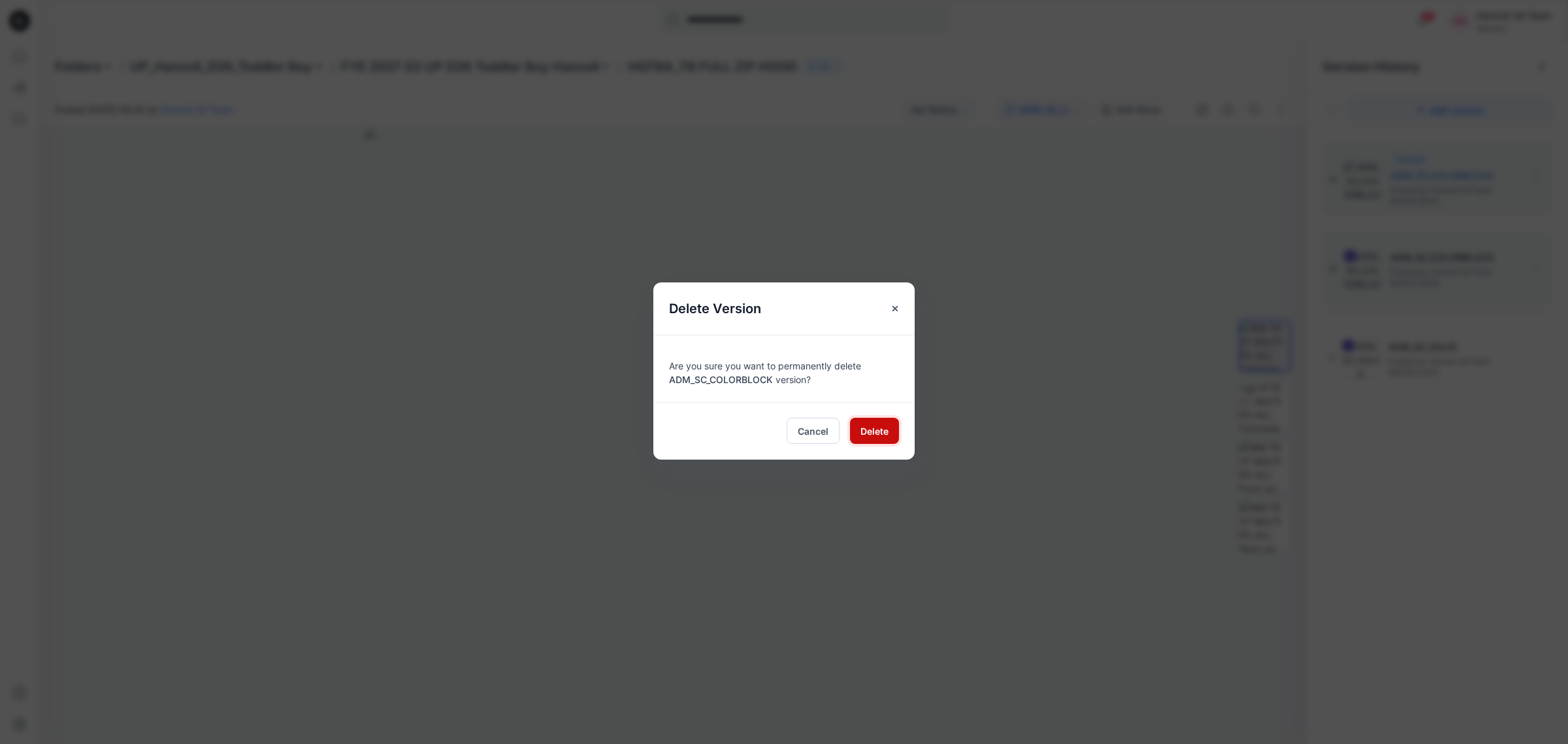
click at [879, 427] on span "Delete" at bounding box center [875, 430] width 28 height 13
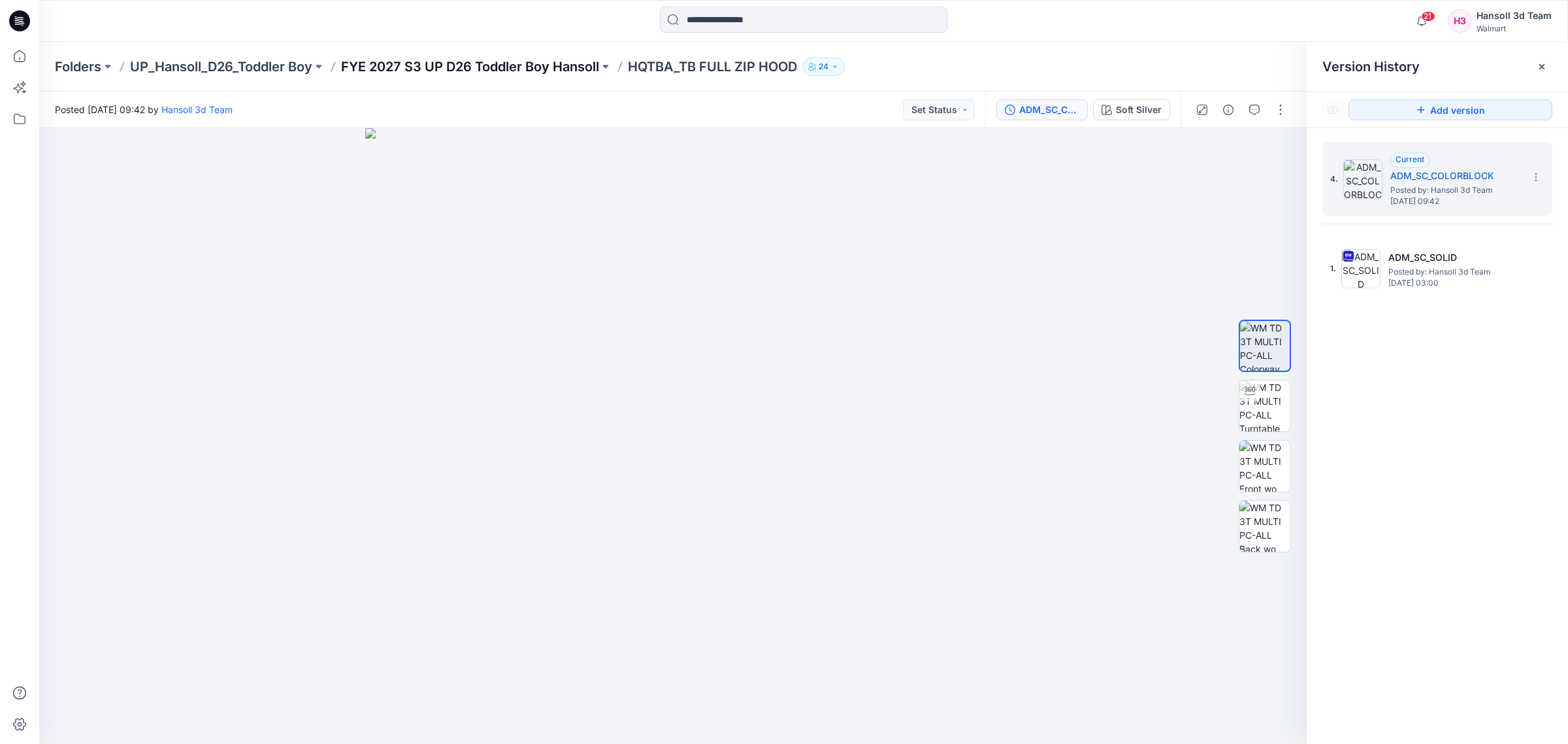
click at [547, 73] on p "FYE 2027 S3 UP D26 Toddler Boy Hansoll" at bounding box center [470, 67] width 258 height 19
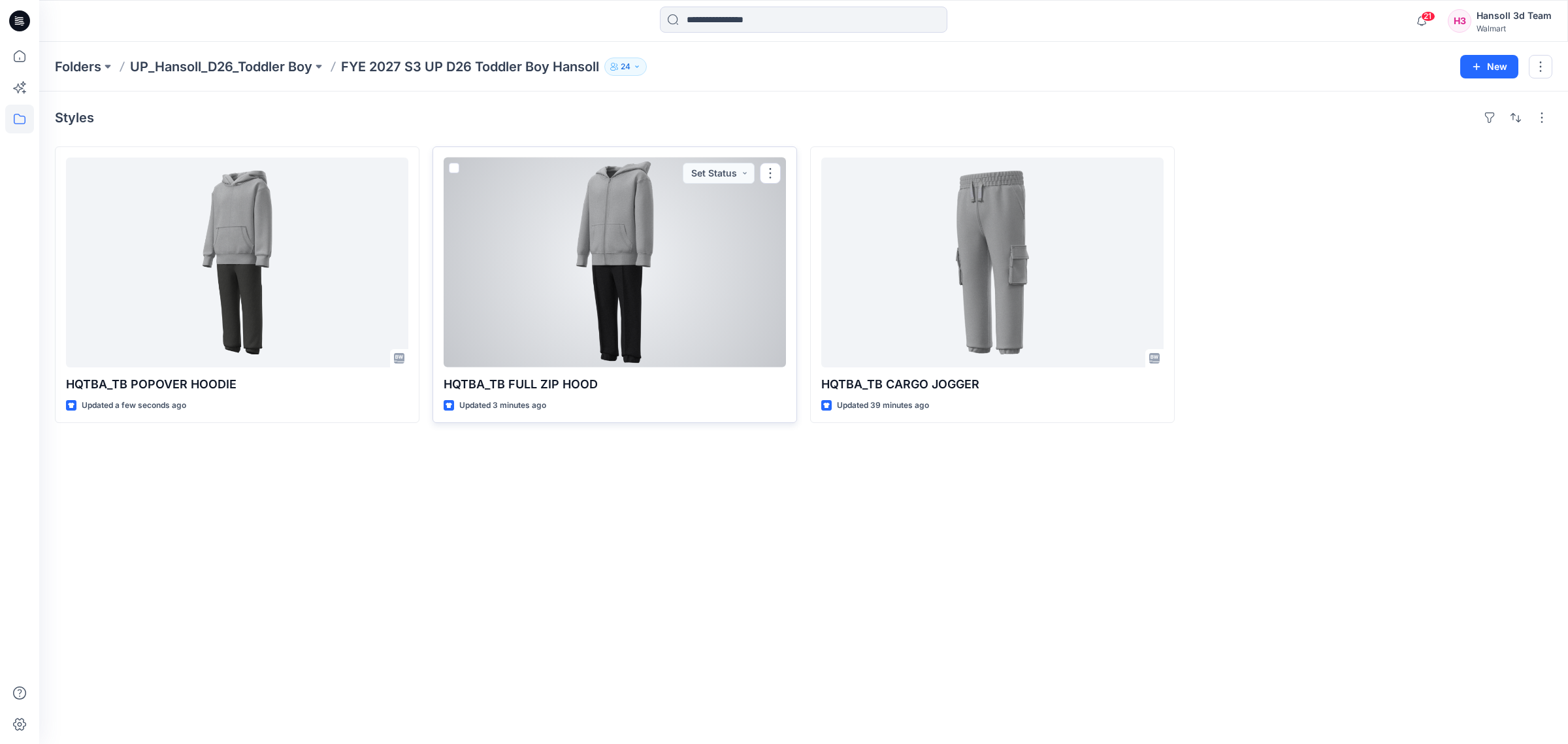
click at [637, 333] on div at bounding box center [615, 262] width 342 height 210
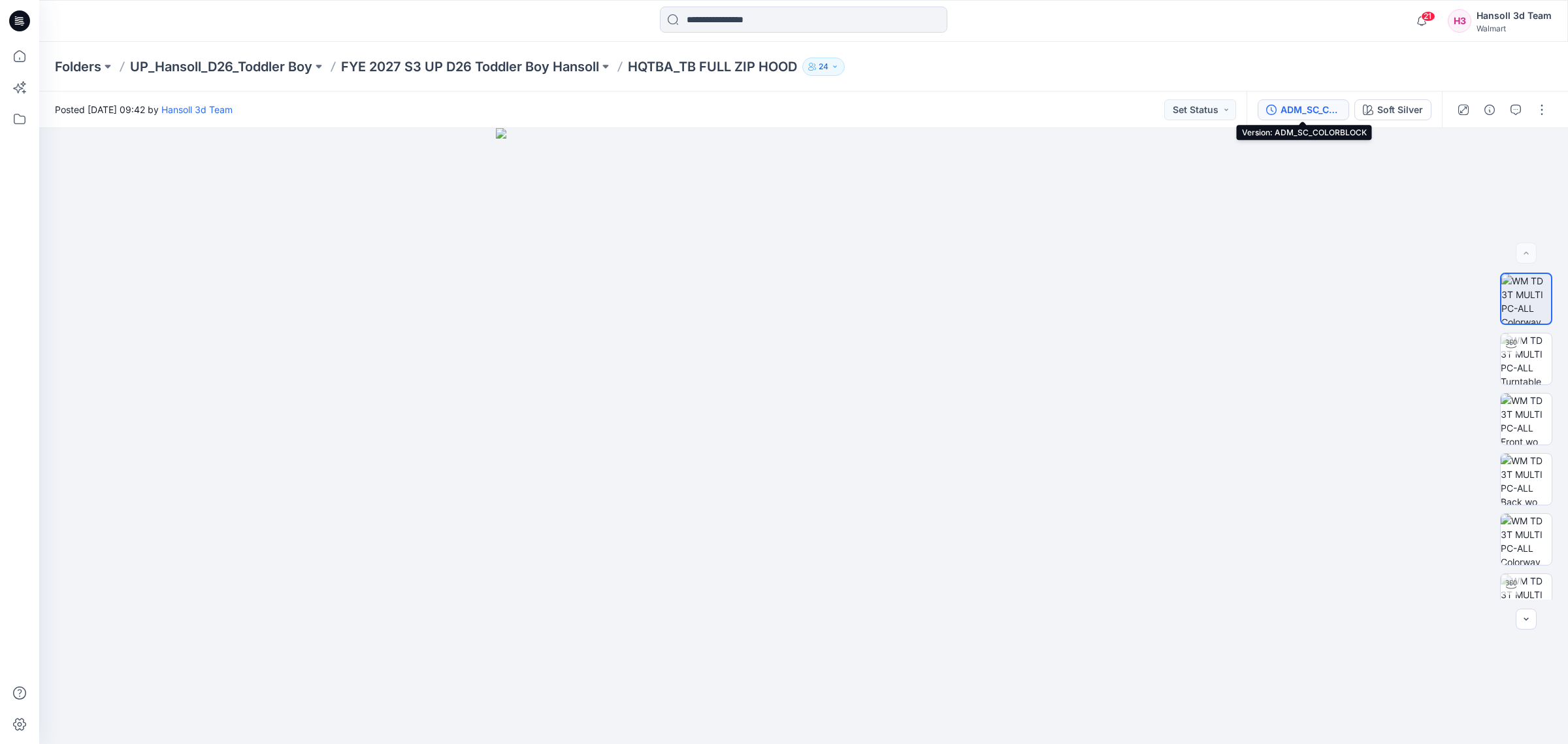
click at [1302, 110] on div "ADM_SC_COLORBLOCK" at bounding box center [1311, 110] width 60 height 14
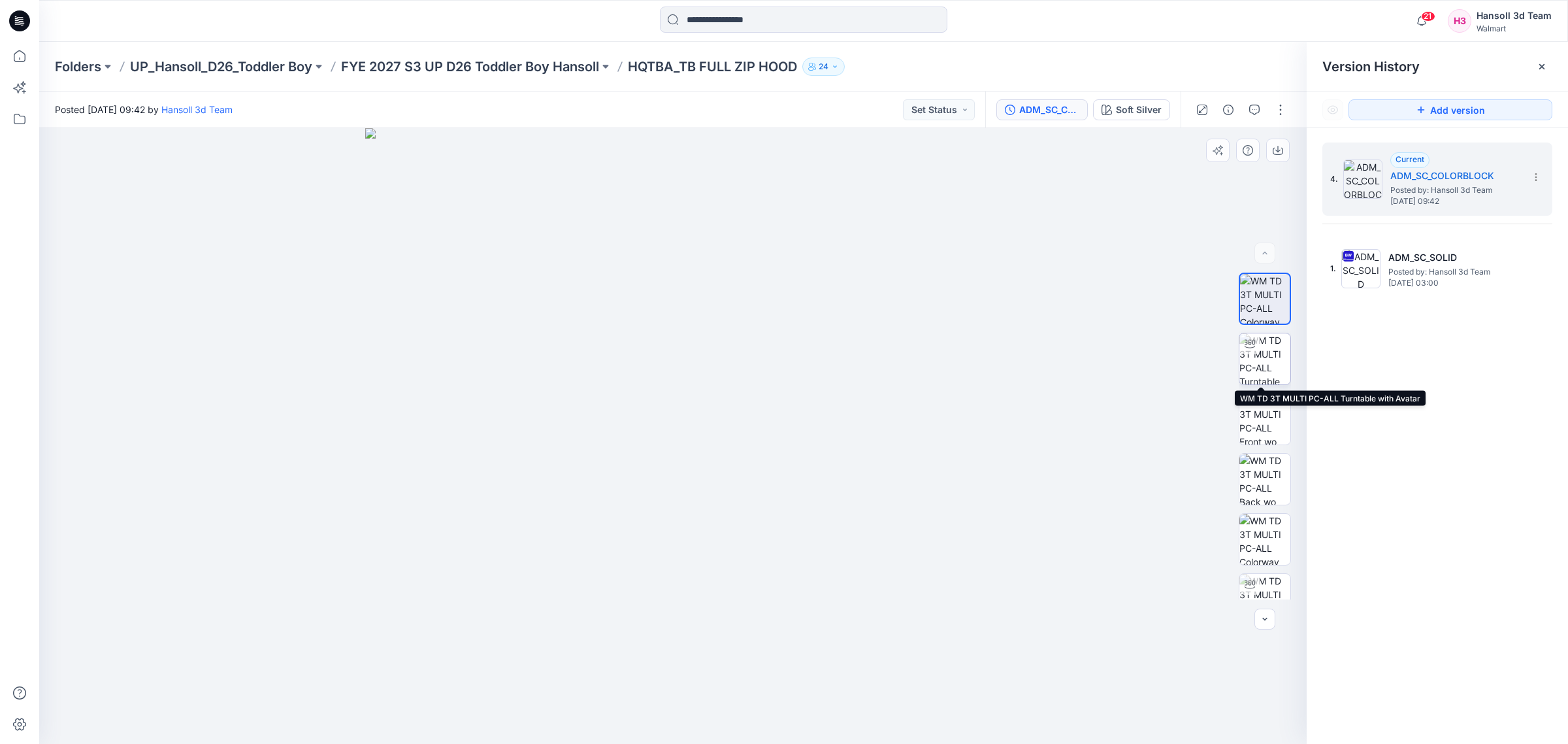
click at [1257, 366] on img at bounding box center [1266, 359] width 51 height 51
drag, startPoint x: 804, startPoint y: 701, endPoint x: 822, endPoint y: 677, distance: 30.0
click at [822, 677] on div at bounding box center [673, 435] width 1268 height 615
click at [495, 58] on p "FYE 2027 S3 UP D26 Toddler Boy Hansoll" at bounding box center [470, 67] width 258 height 19
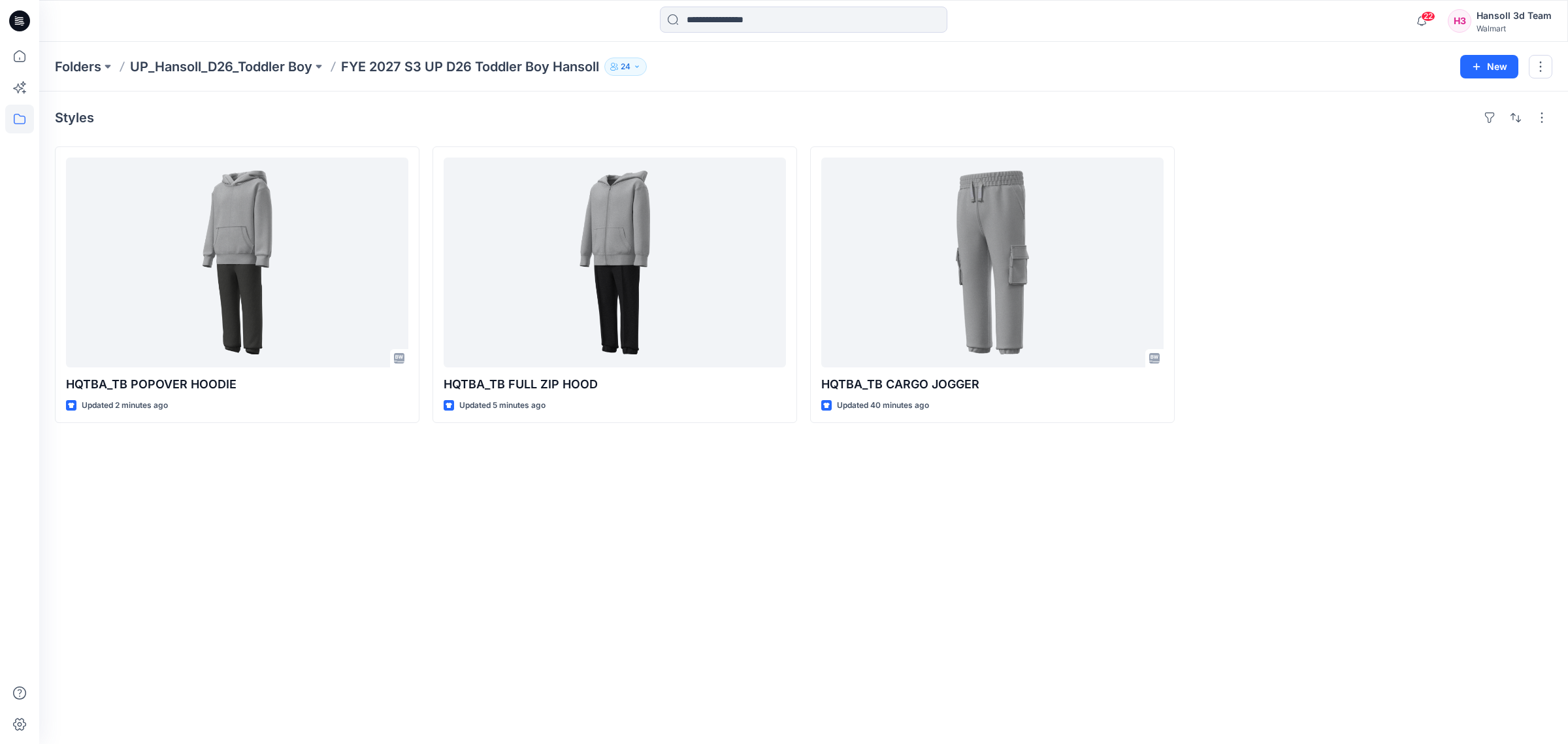
click at [395, 521] on div "Styles HQTBA_TB POPOVER HOODIE Updated 2 minutes ago HQTBA_TB FULL ZIP HOOD Upd…" at bounding box center [803, 418] width 1529 height 653
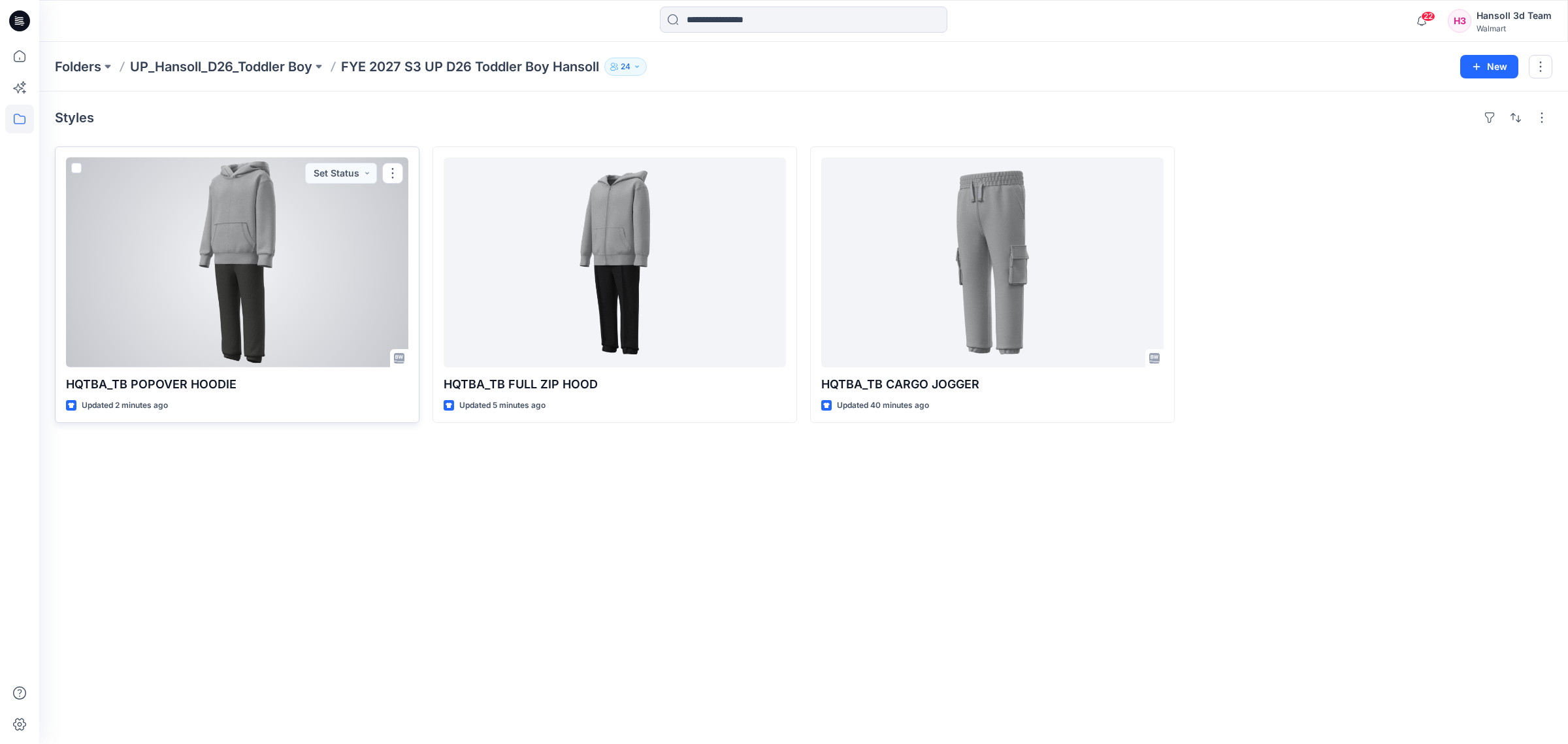
click at [341, 286] on div at bounding box center [237, 262] width 342 height 210
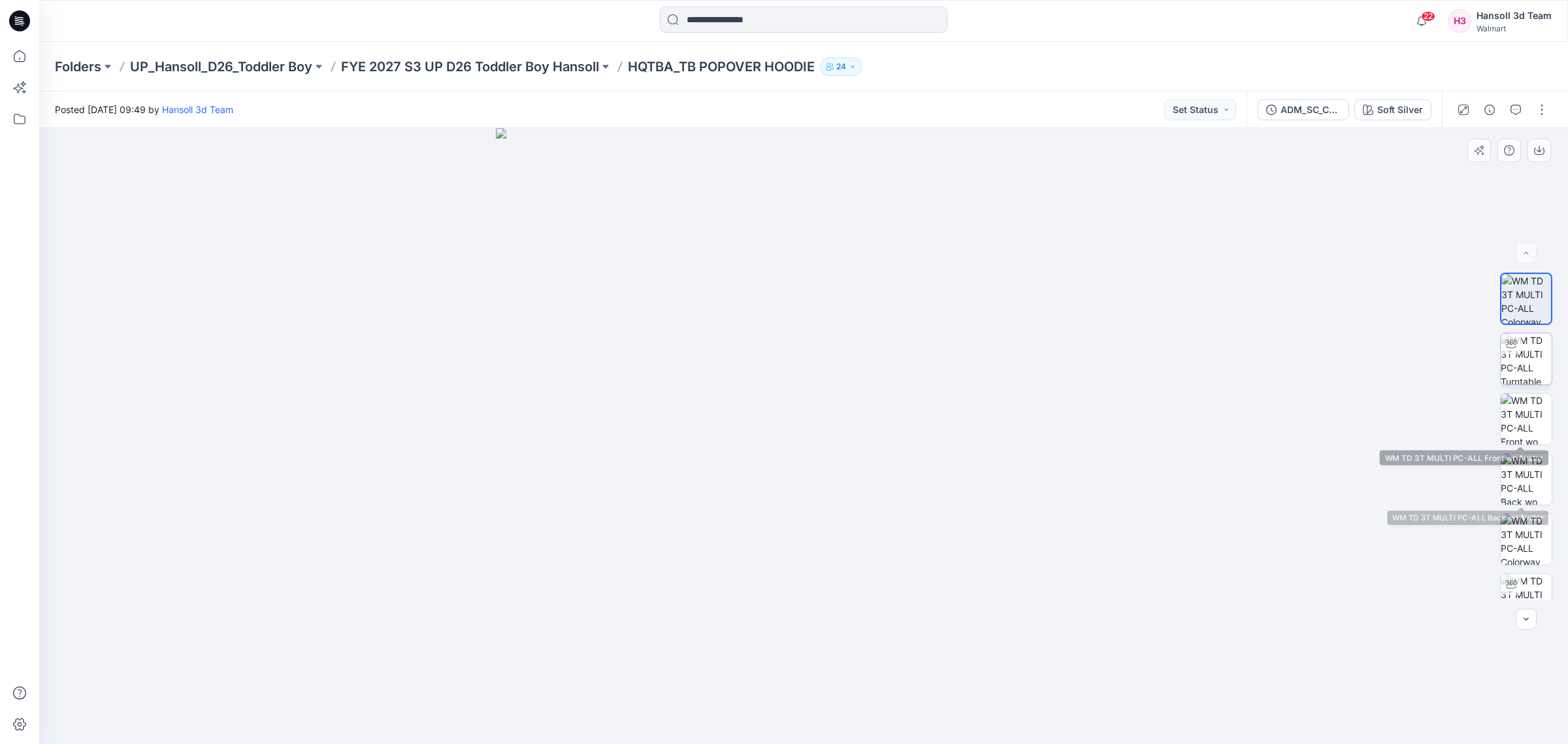
drag, startPoint x: 1510, startPoint y: 359, endPoint x: 1503, endPoint y: 383, distance: 25.0
click at [1510, 359] on img at bounding box center [1526, 359] width 51 height 51
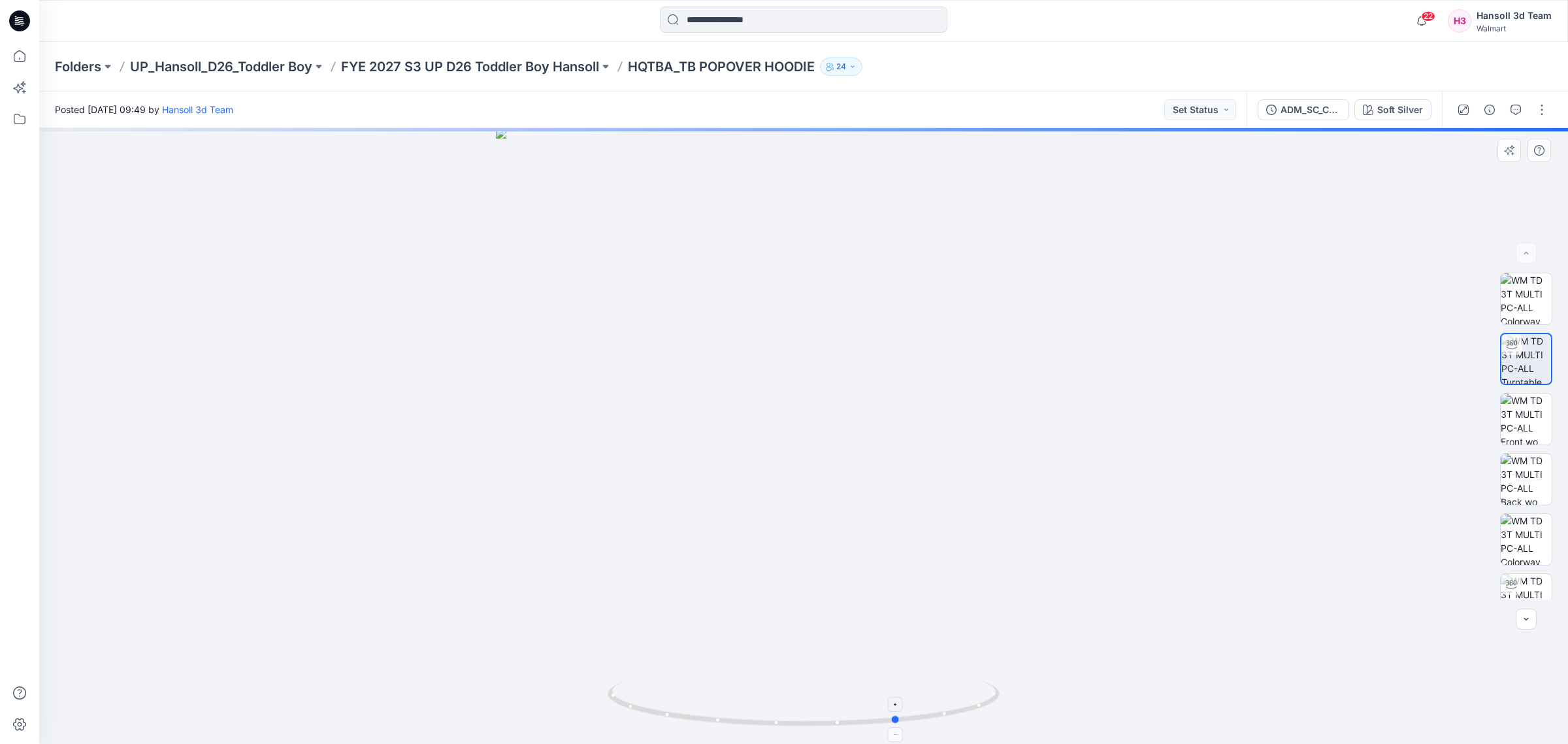
drag, startPoint x: 965, startPoint y: 706, endPoint x: 668, endPoint y: 701, distance: 297.0
click at [668, 701] on icon at bounding box center [806, 704] width 395 height 49
click at [1526, 585] on img at bounding box center [1526, 599] width 51 height 51
drag, startPoint x: 956, startPoint y: 708, endPoint x: 606, endPoint y: 708, distance: 350.0
click at [606, 708] on div at bounding box center [803, 435] width 1529 height 615
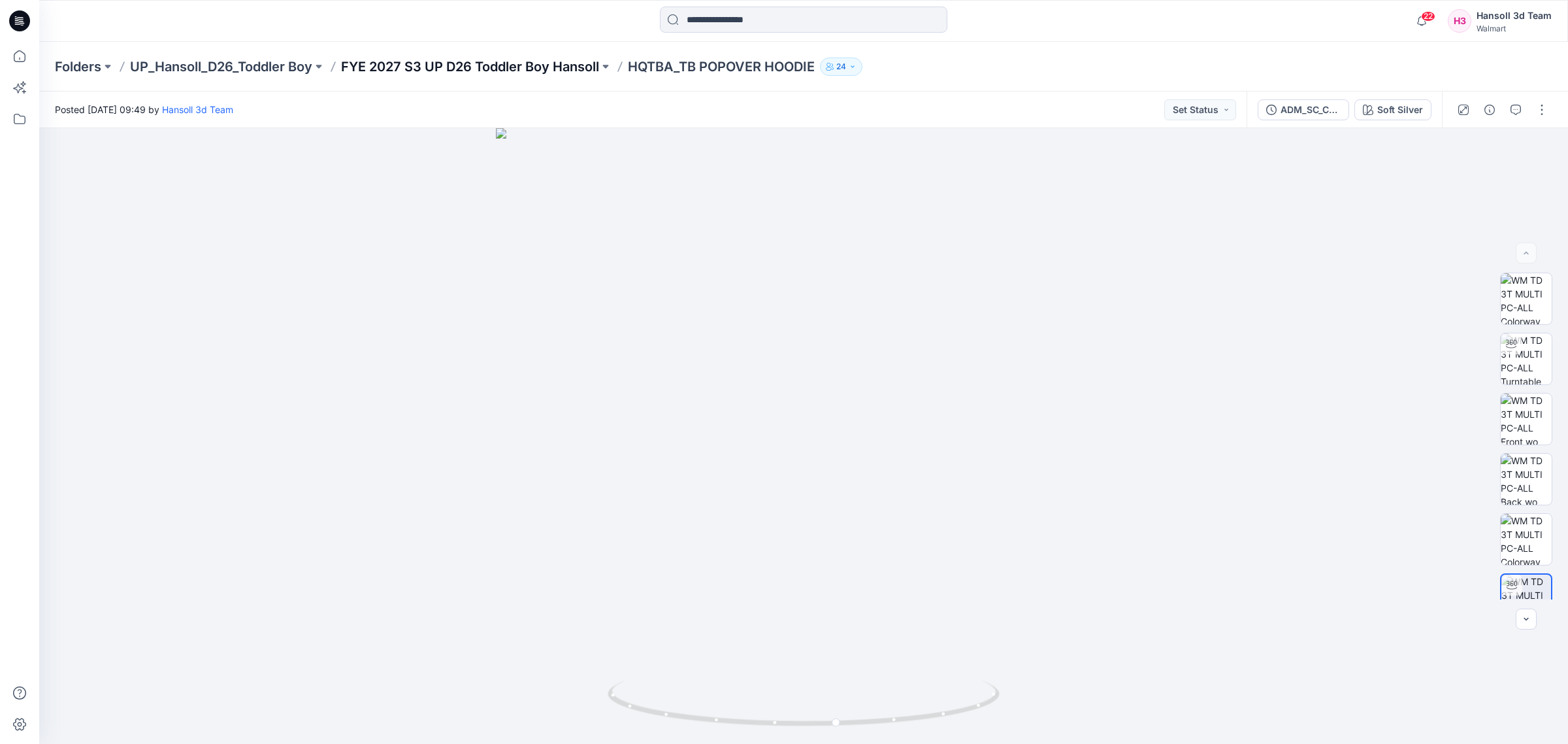
click at [411, 58] on p "FYE 2027 S3 UP D26 Toddler Boy Hansoll" at bounding box center [470, 67] width 258 height 19
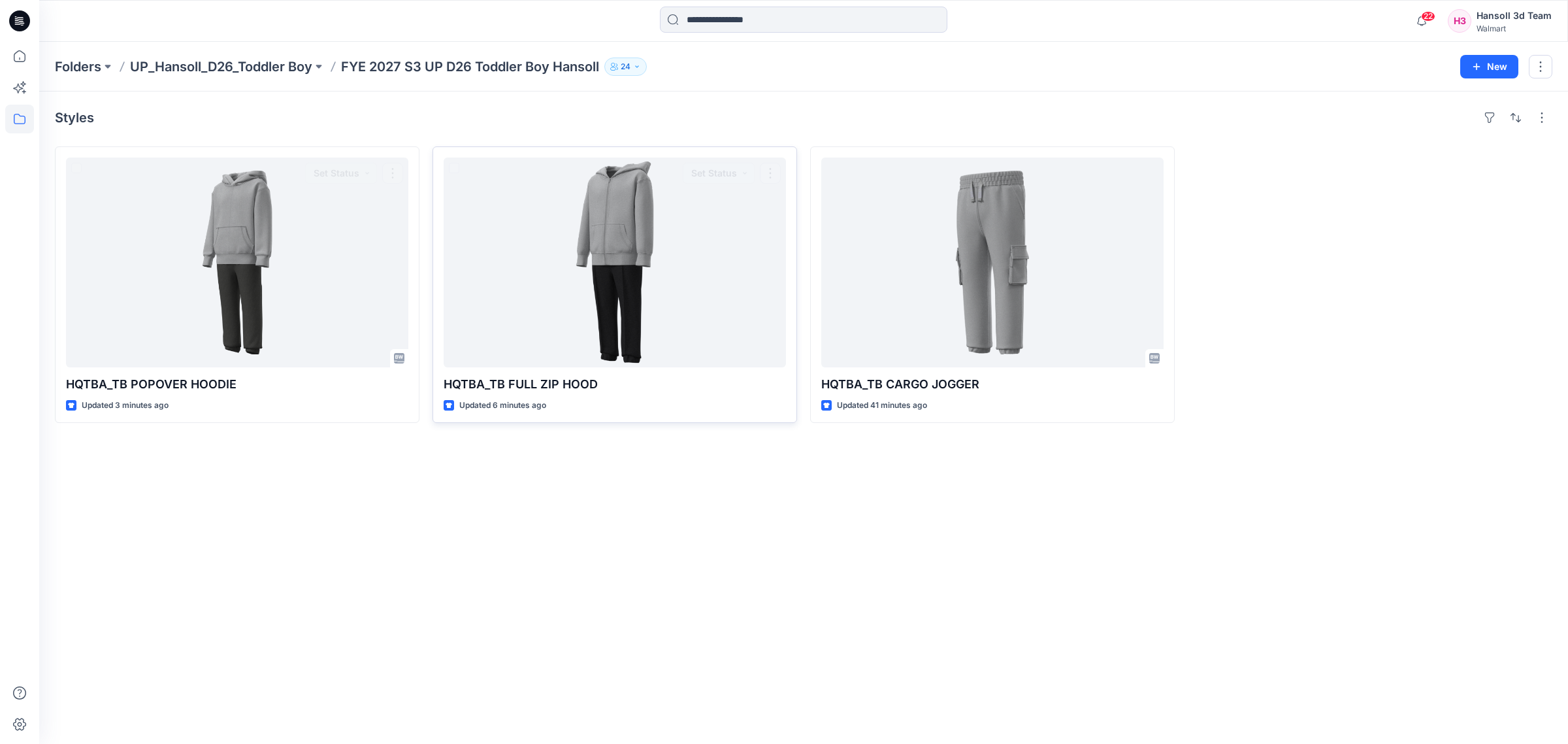
drag, startPoint x: 729, startPoint y: 549, endPoint x: 714, endPoint y: 386, distance: 163.7
click at [729, 549] on div "Styles HQTBA_TB POPOVER HOODIE Updated 3 minutes ago Set Status HQTBA_TB FULL Z…" at bounding box center [803, 418] width 1529 height 653
